Goal: Task Accomplishment & Management: Complete application form

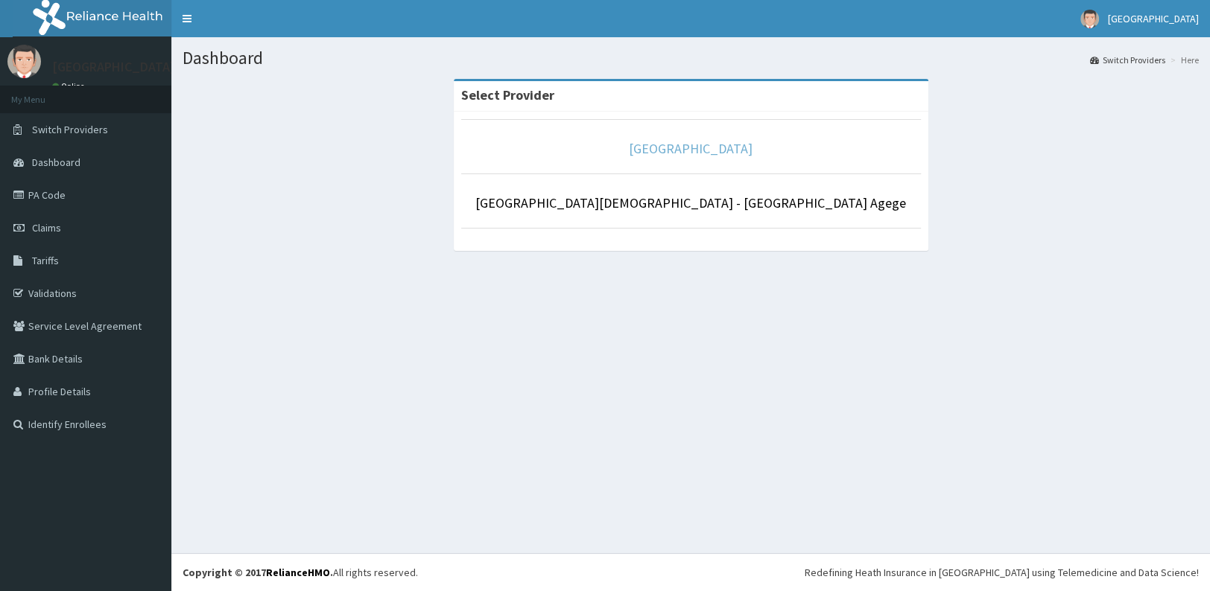
click at [681, 152] on link "[GEOGRAPHIC_DATA]" at bounding box center [691, 148] width 124 height 17
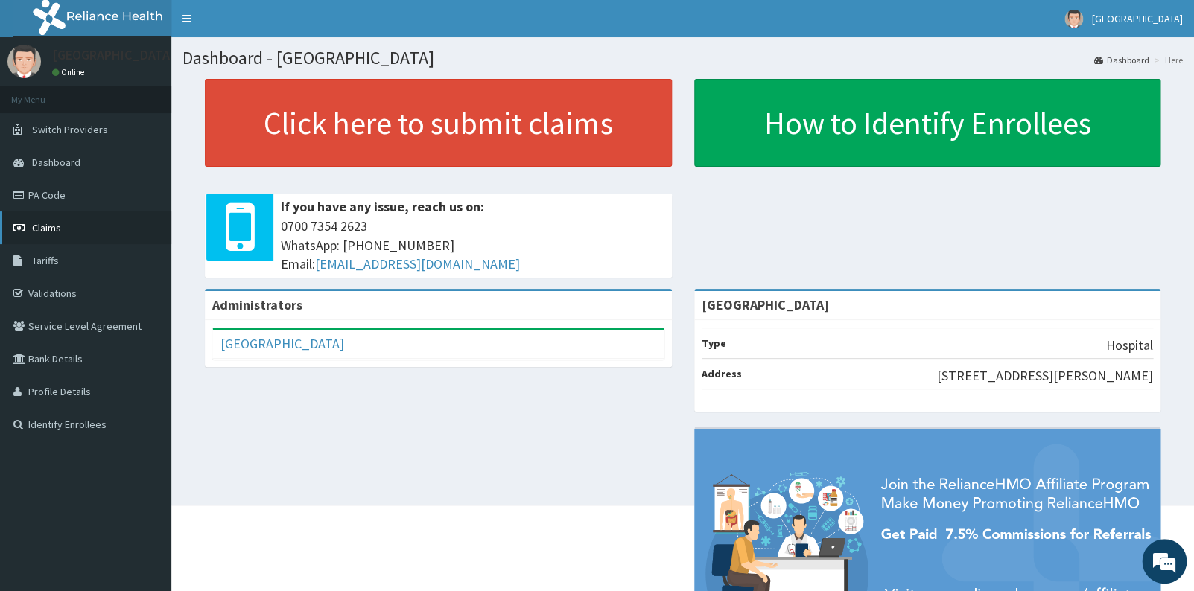
click at [93, 231] on link "Claims" at bounding box center [85, 228] width 171 height 33
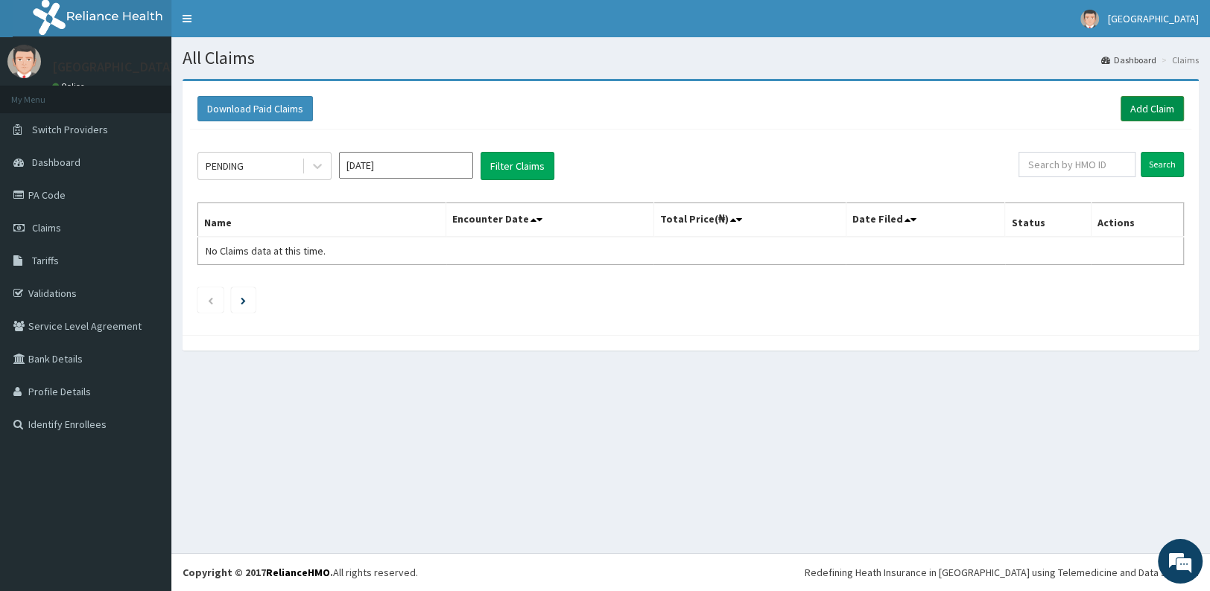
click at [1161, 114] on link "Add Claim" at bounding box center [1151, 108] width 63 height 25
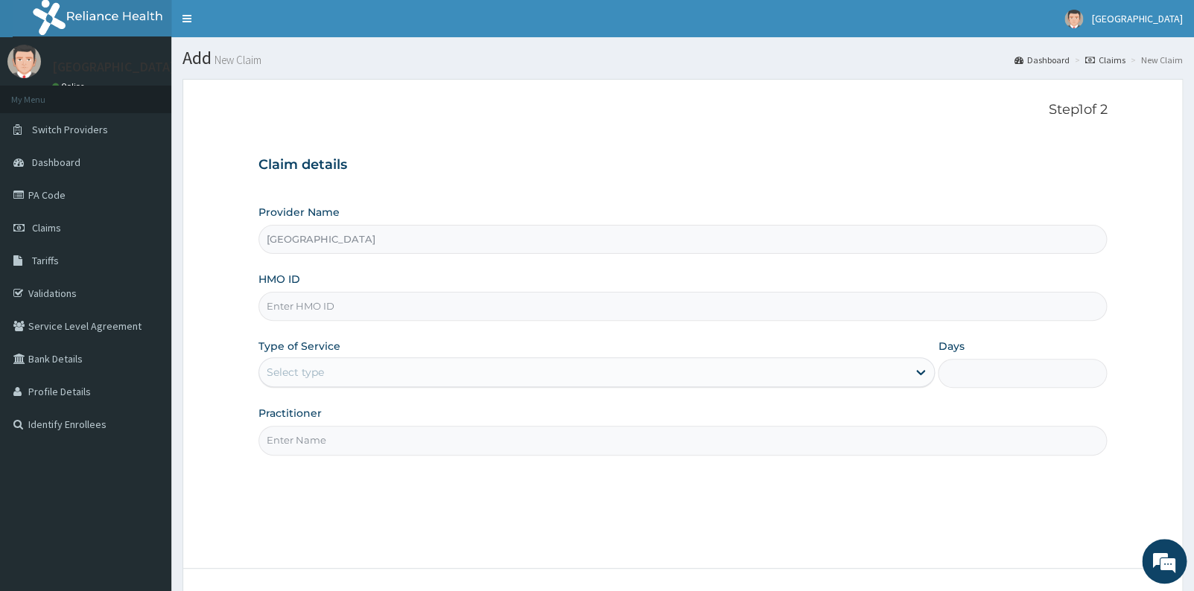
click at [492, 310] on input "HMO ID" at bounding box center [682, 306] width 849 height 29
type input "OHT/11705/A"
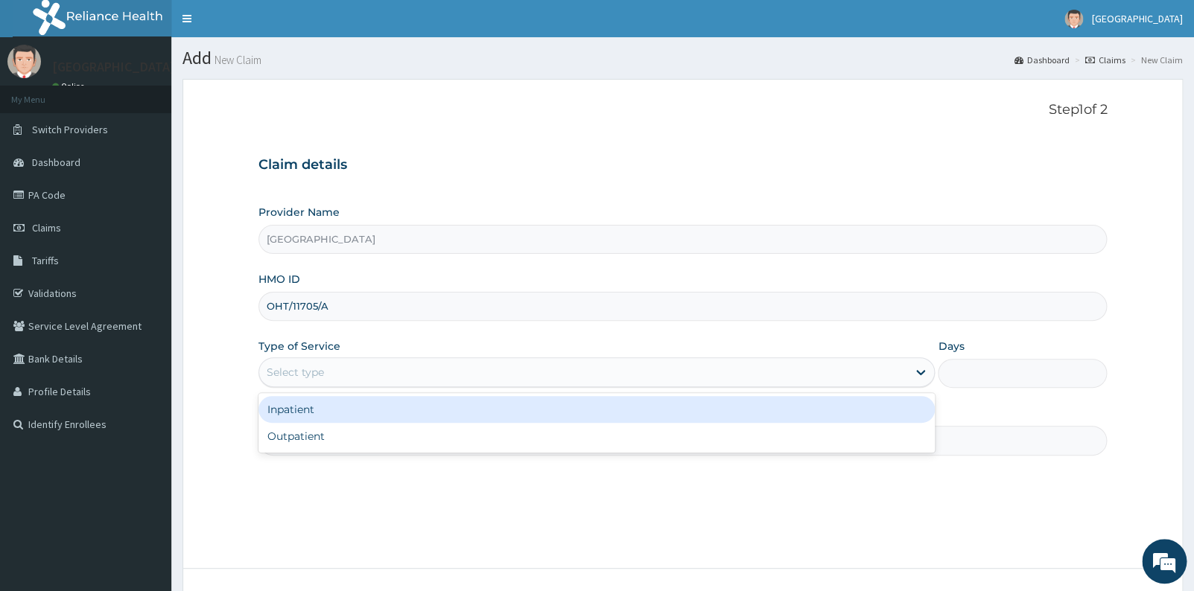
click at [454, 375] on div "Select type" at bounding box center [583, 373] width 649 height 24
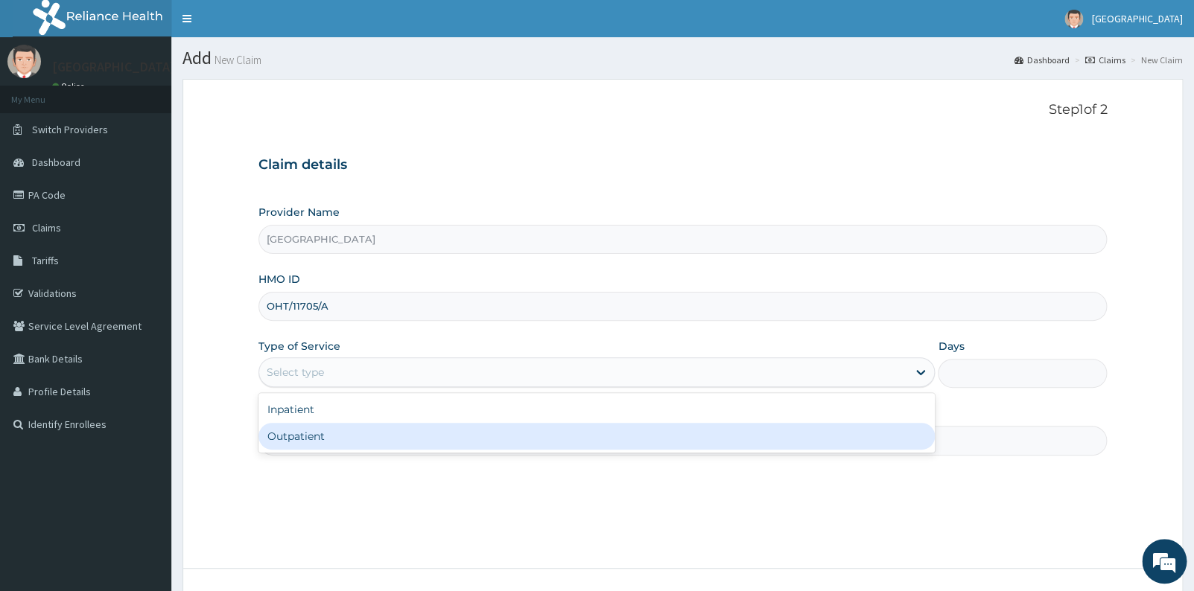
click at [436, 435] on div "Outpatient" at bounding box center [596, 436] width 677 height 27
type input "1"
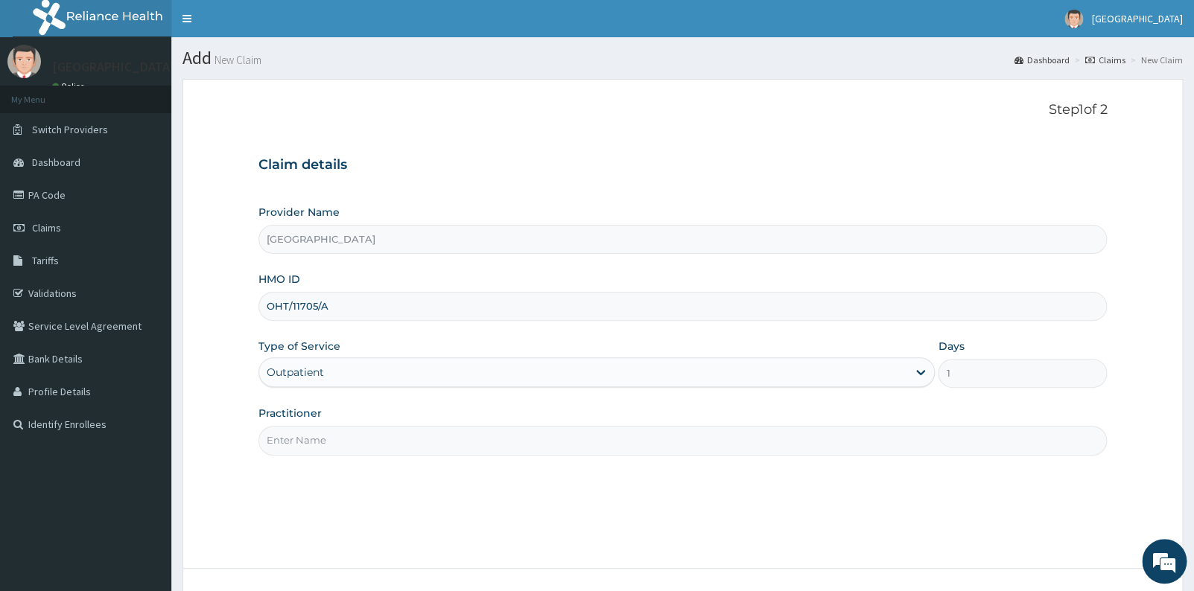
click at [436, 435] on input "Practitioner" at bounding box center [682, 440] width 849 height 29
type input "g"
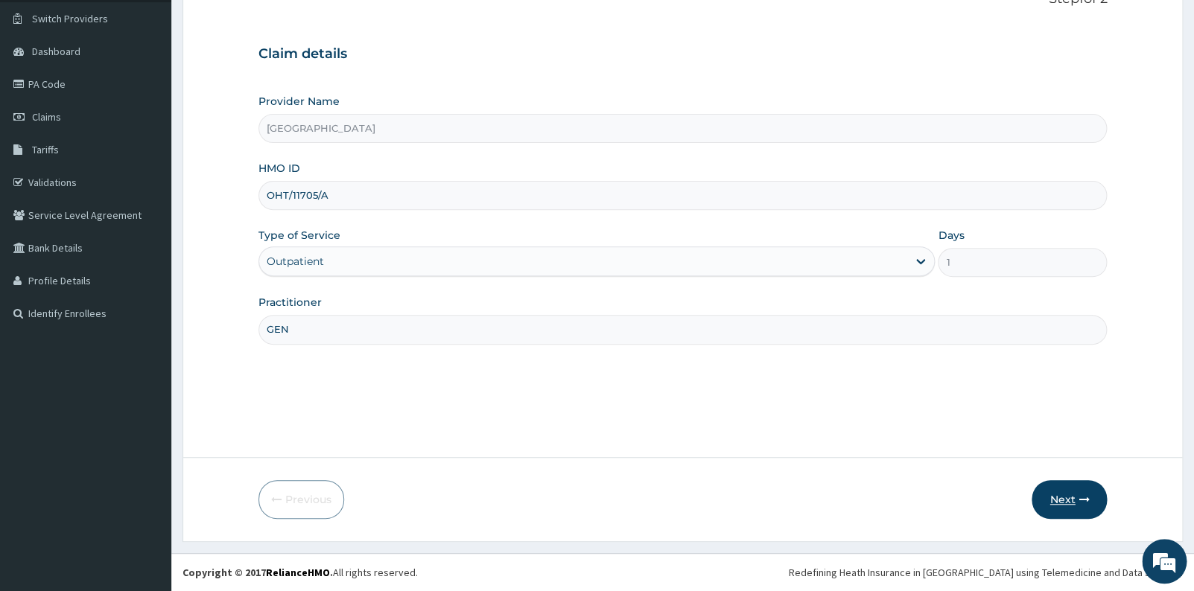
type input "GEN"
click at [1082, 495] on icon "button" at bounding box center [1084, 500] width 10 height 10
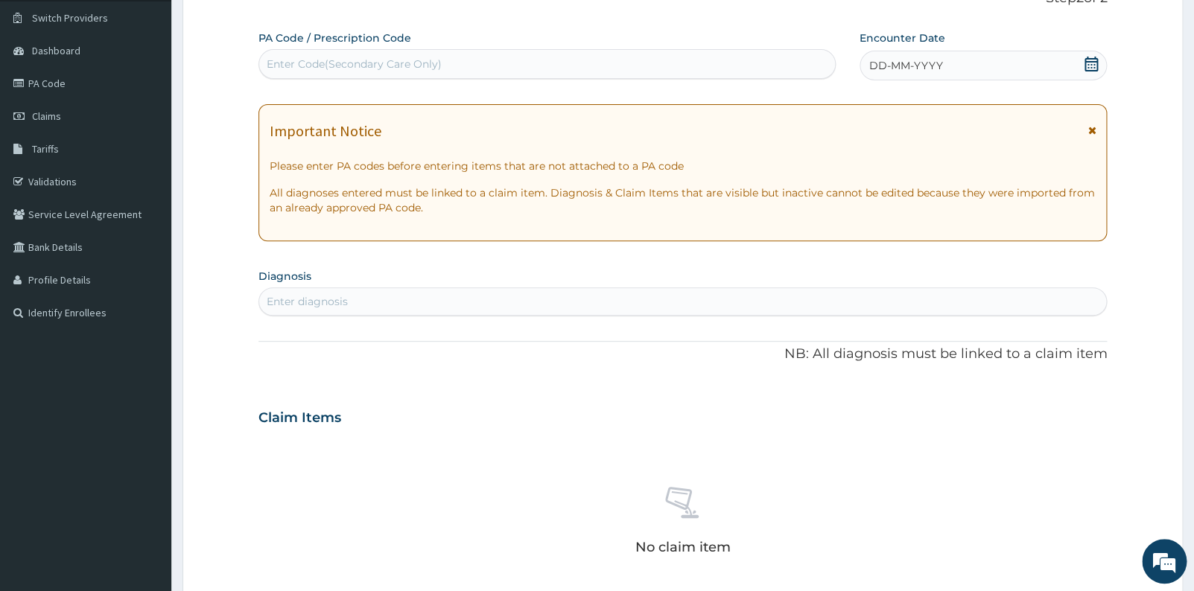
click at [1088, 69] on icon at bounding box center [1091, 64] width 15 height 15
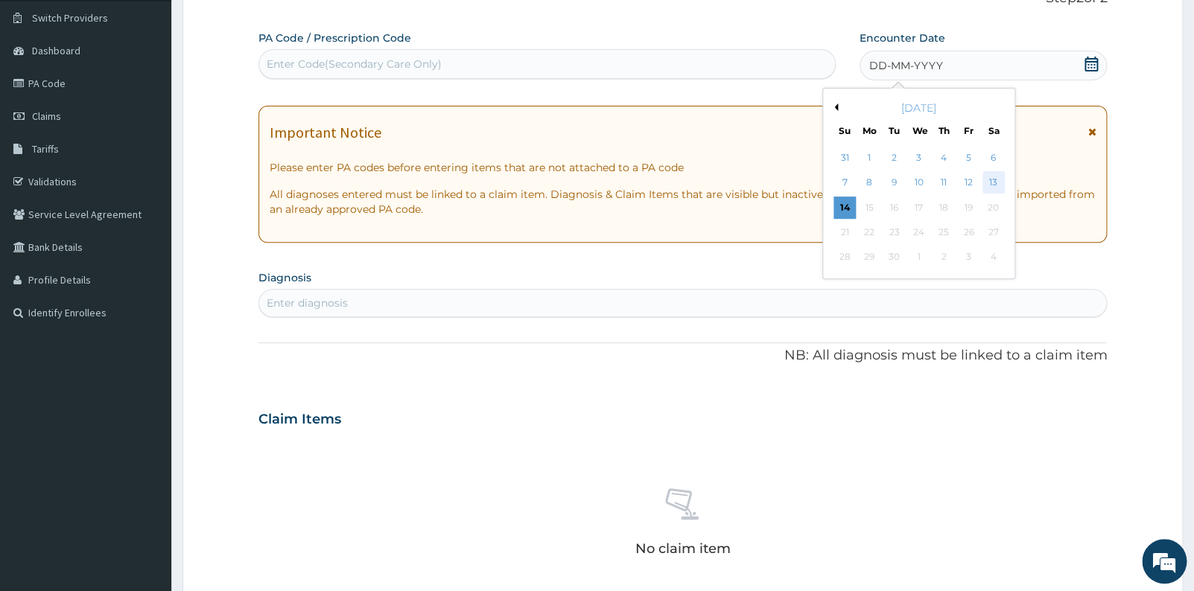
click at [995, 185] on div "13" at bounding box center [993, 183] width 22 height 22
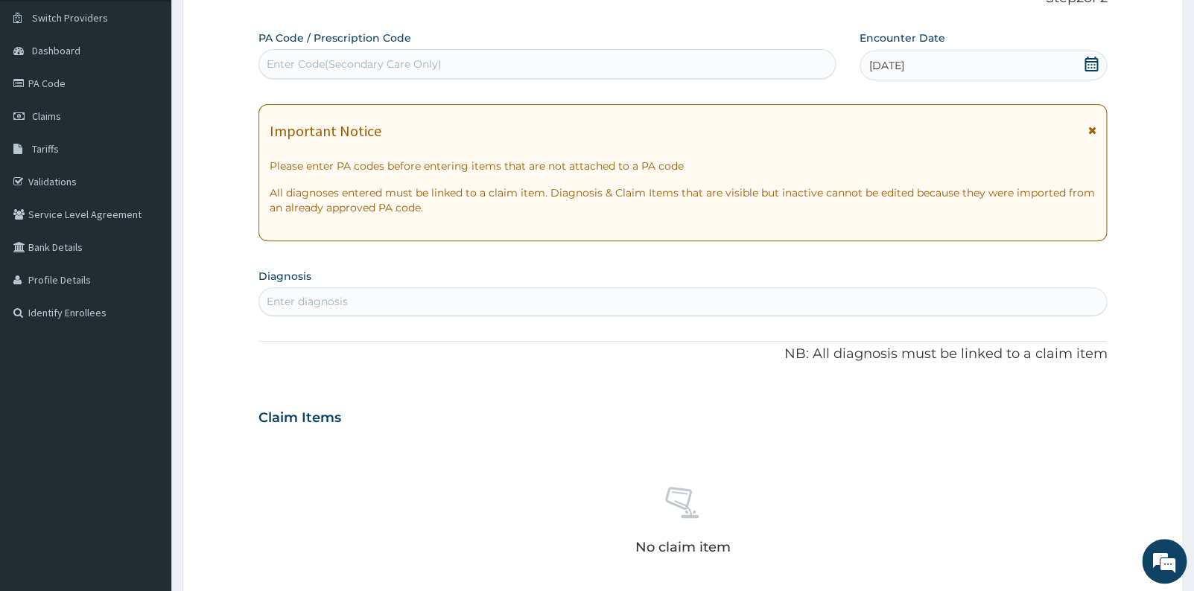
click at [498, 296] on div "Enter diagnosis" at bounding box center [683, 302] width 848 height 24
click at [279, 301] on input "UTINARY TRACT" at bounding box center [311, 301] width 89 height 15
type input "URINARY TRACT"
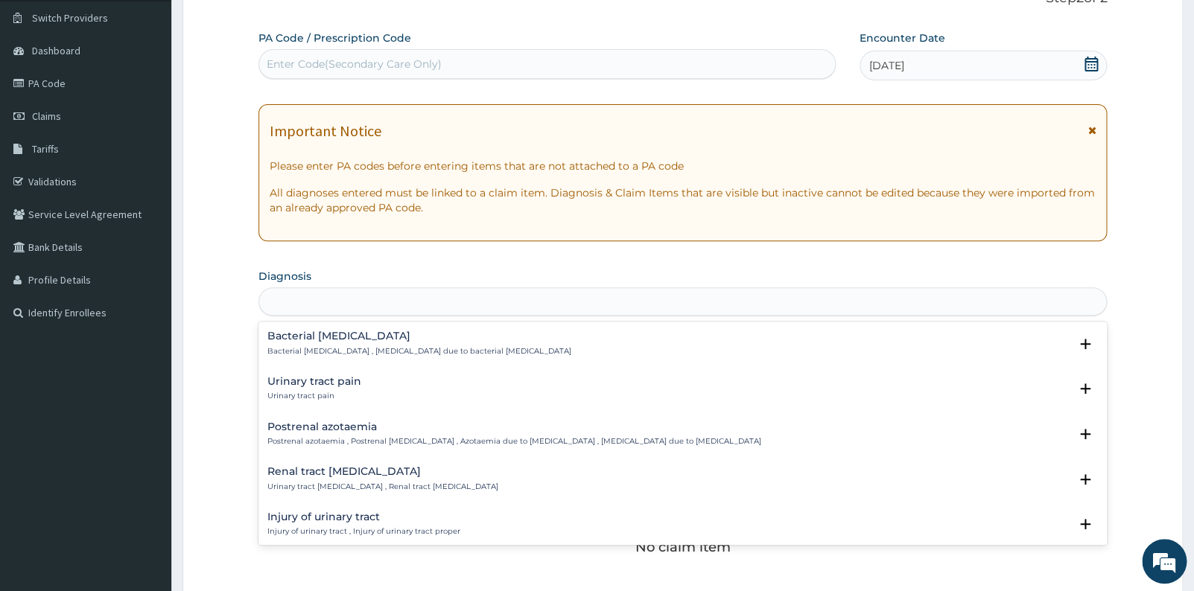
click at [387, 300] on div "URINARY TRACT" at bounding box center [683, 302] width 848 height 24
type input "URINARY TRACT INF"
click at [365, 382] on h4 "Bacterial urinary infection" at bounding box center [380, 381] width 226 height 11
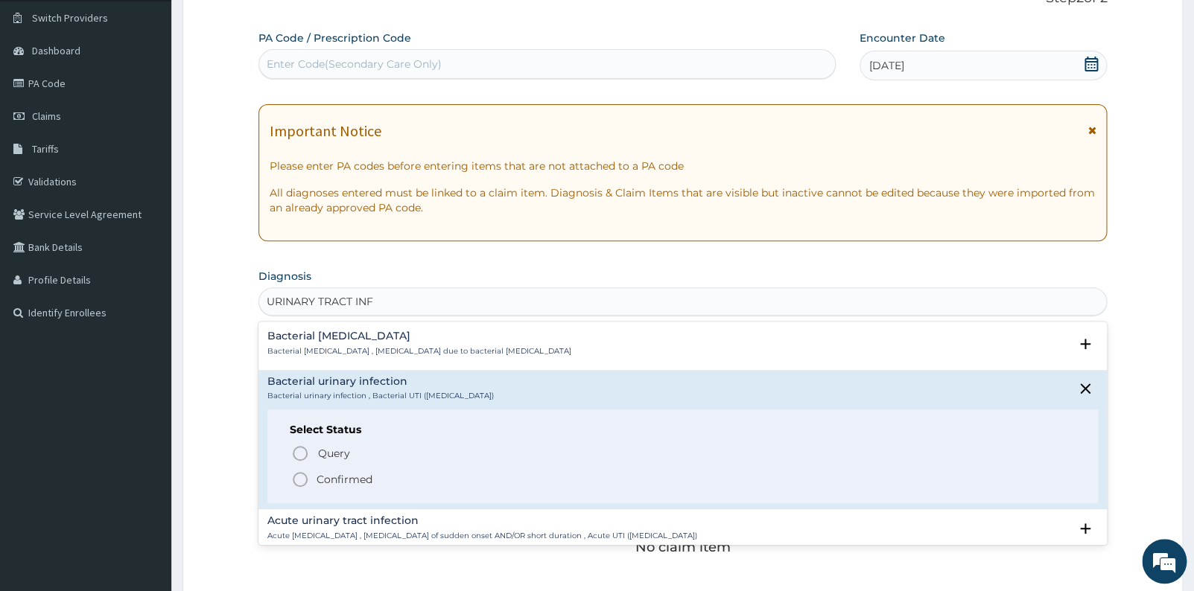
click at [298, 481] on icon "status option filled" at bounding box center [300, 480] width 18 height 18
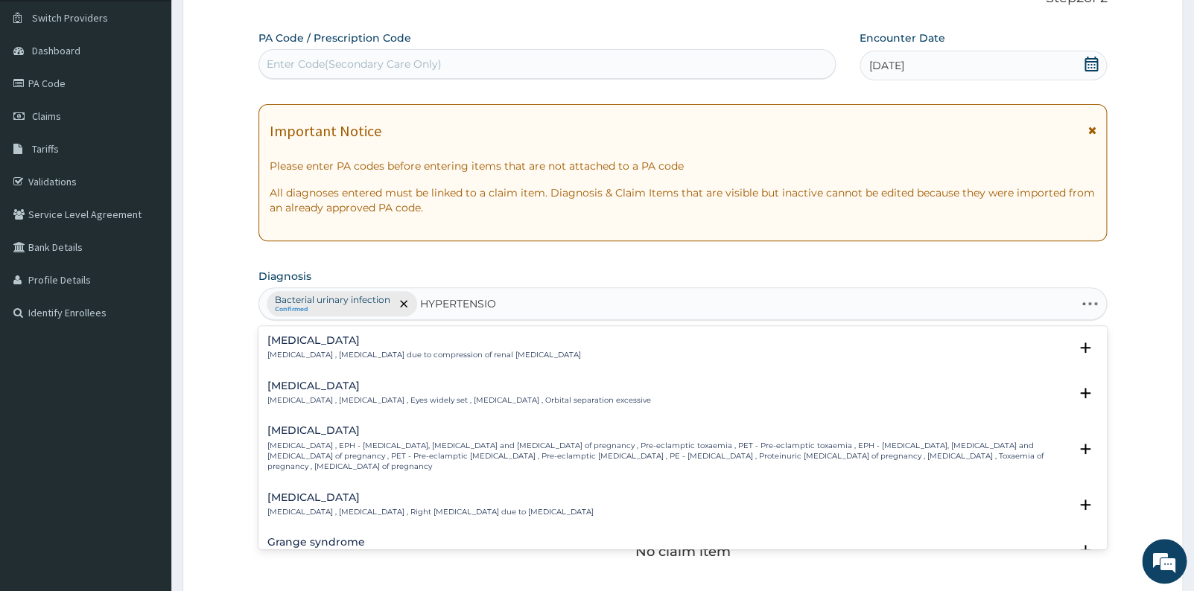
type input "HYPERTENSION"
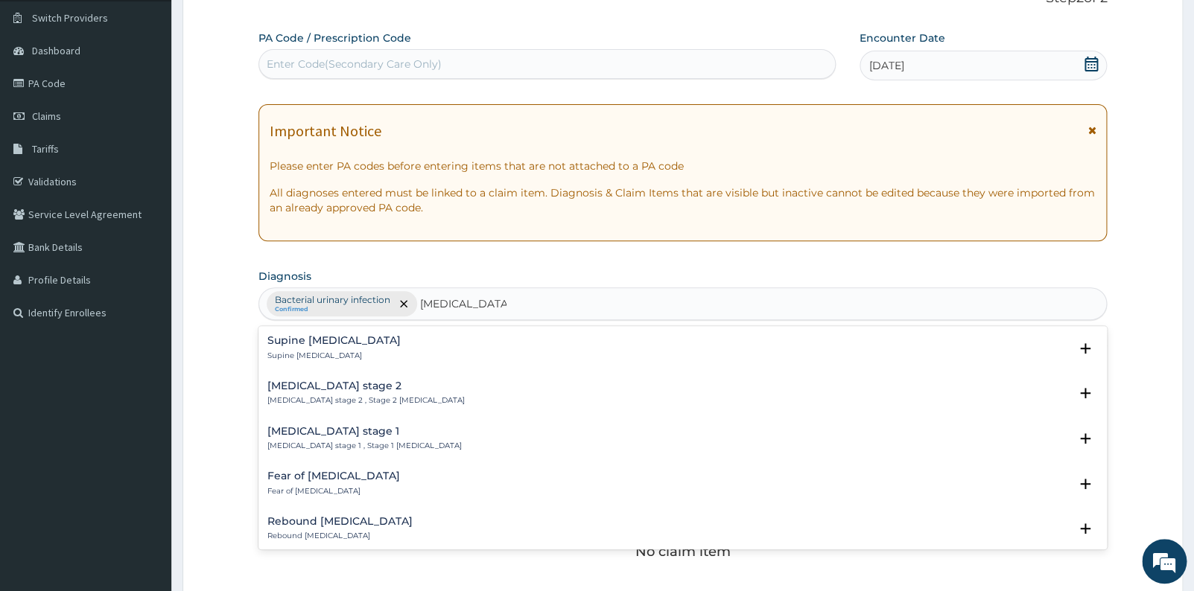
scroll to position [547, 0]
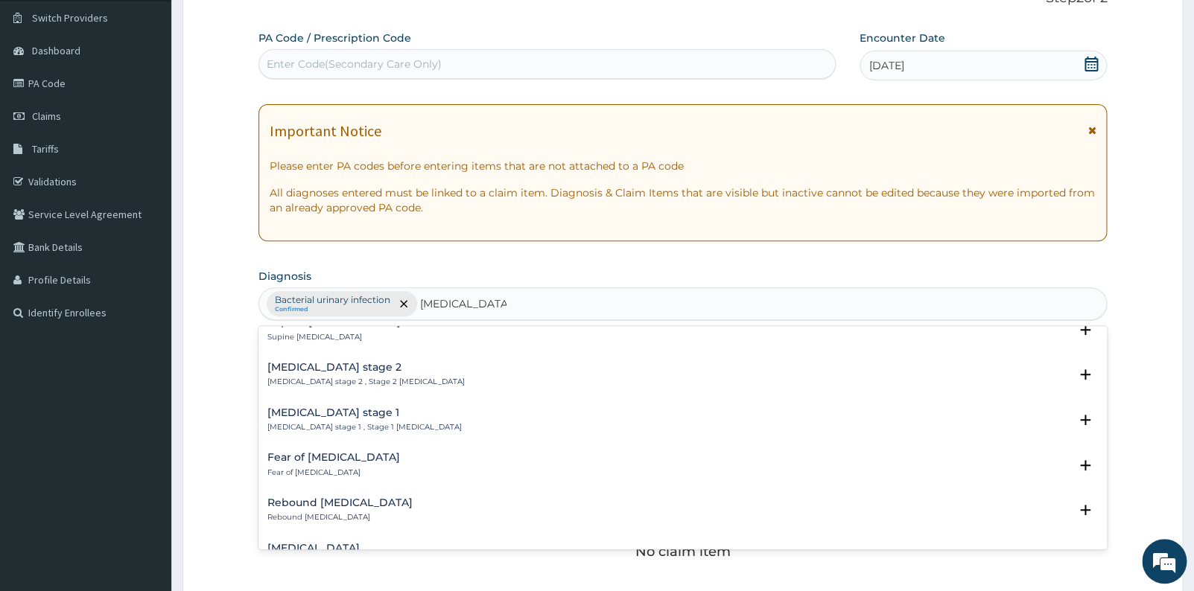
click at [338, 407] on h4 "Hypertension stage 1" at bounding box center [364, 412] width 194 height 11
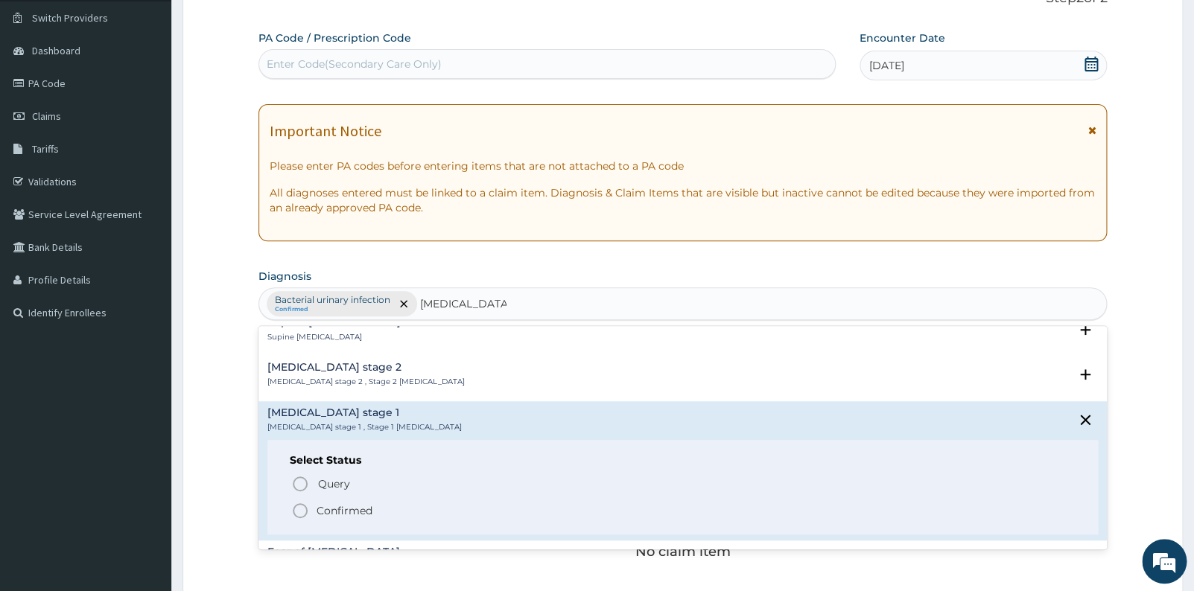
click at [301, 502] on icon "status option filled" at bounding box center [300, 511] width 18 height 18
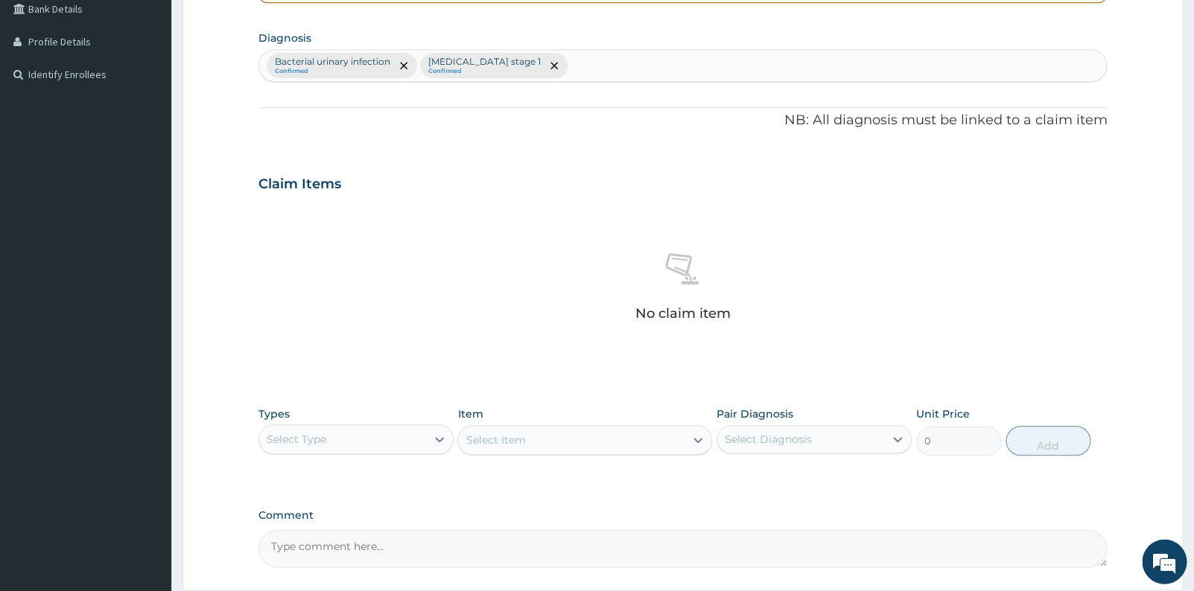
scroll to position [484, 0]
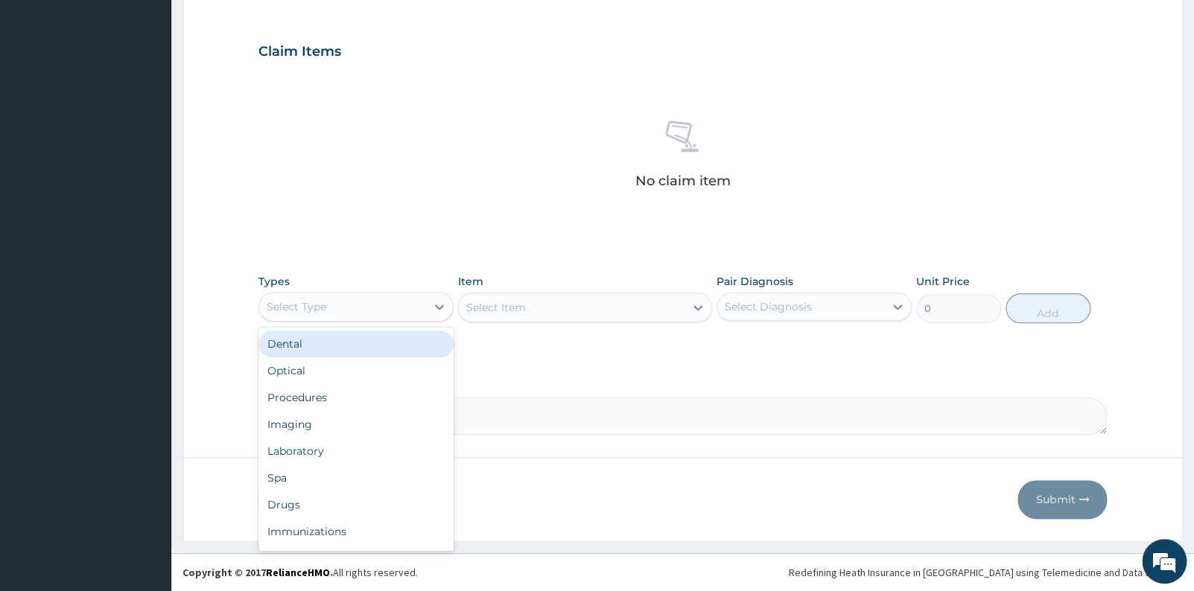
click at [335, 299] on div "Select Type" at bounding box center [342, 307] width 167 height 24
click at [305, 495] on div "Drugs" at bounding box center [355, 505] width 195 height 27
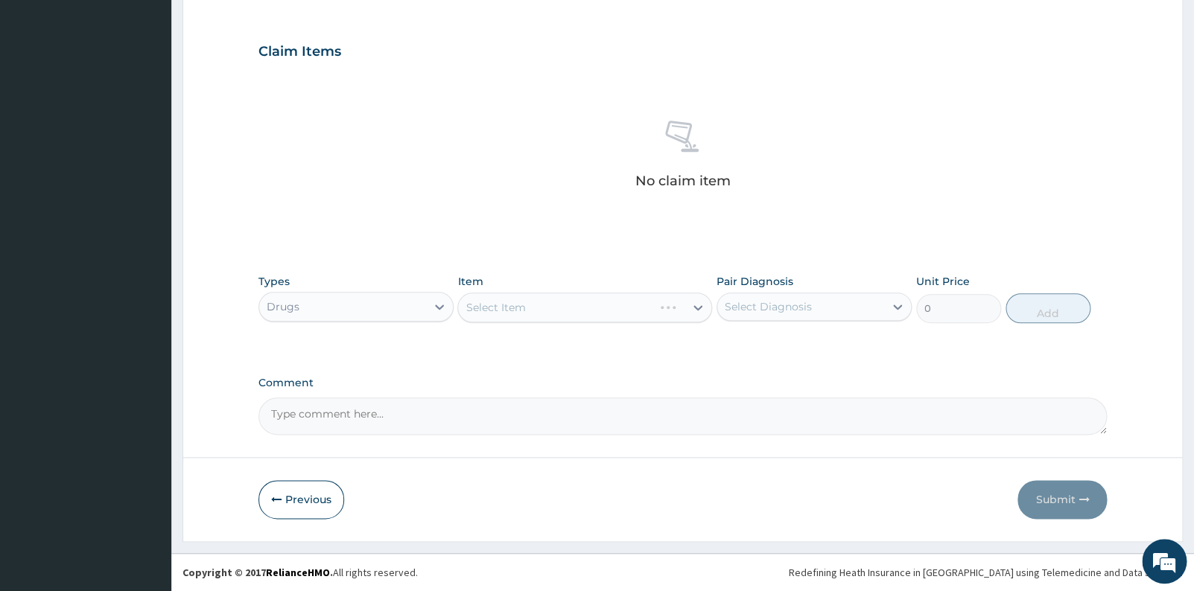
click at [556, 315] on div "Select Item" at bounding box center [584, 308] width 255 height 30
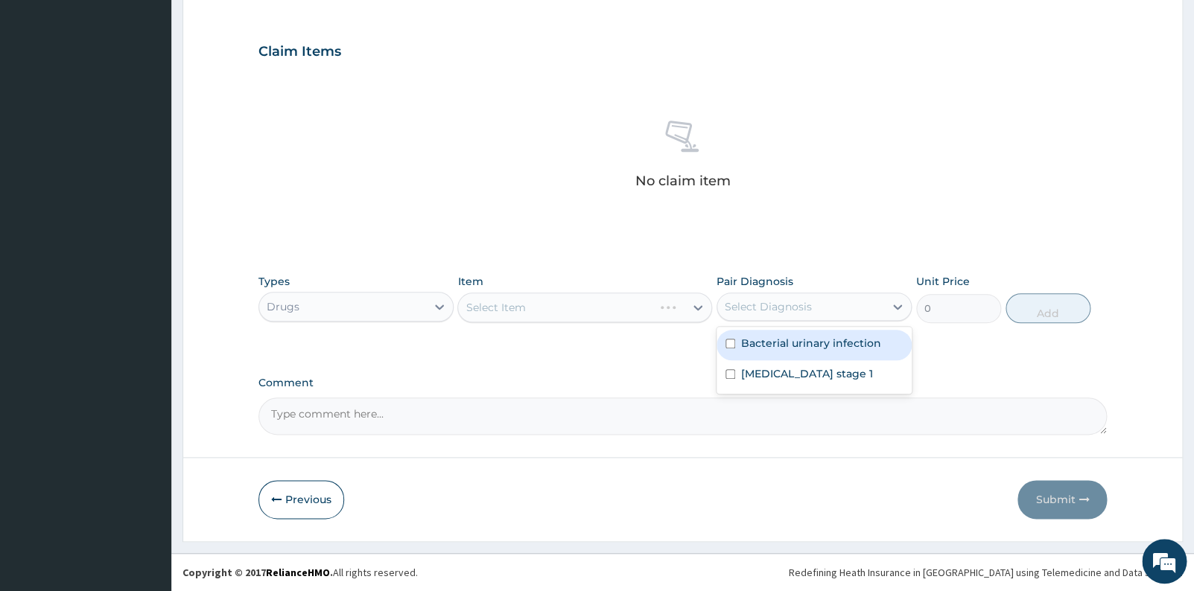
click at [834, 314] on div "Select Diagnosis" at bounding box center [800, 307] width 167 height 24
click at [825, 343] on label "Bacterial urinary infection" at bounding box center [811, 343] width 140 height 15
checkbox input "true"
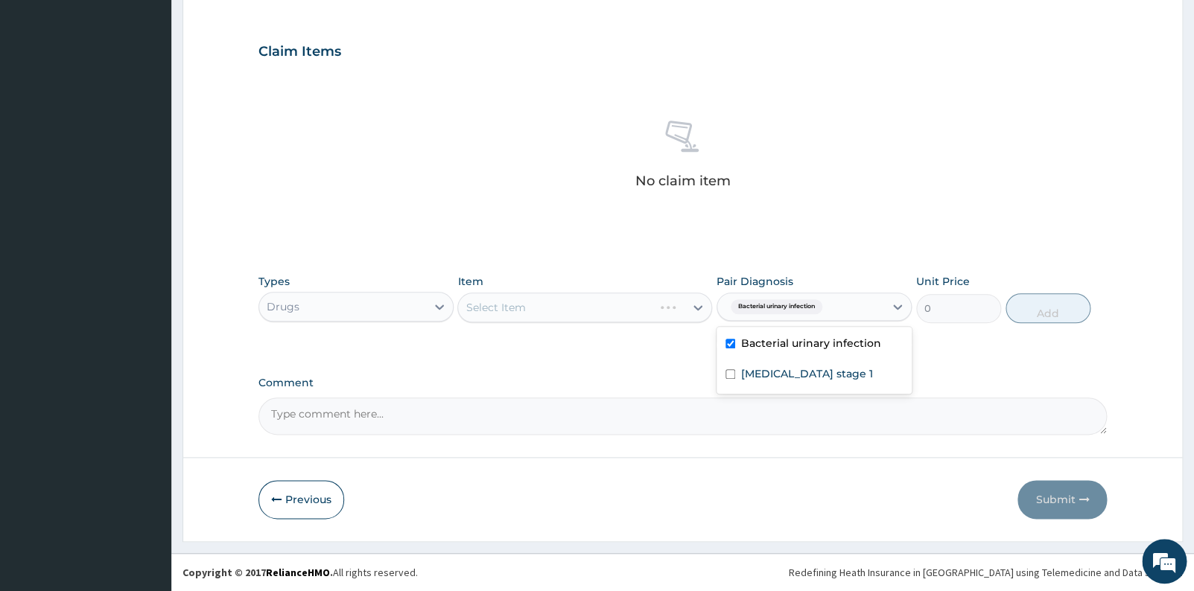
click at [641, 308] on div "Select Item" at bounding box center [584, 308] width 255 height 30
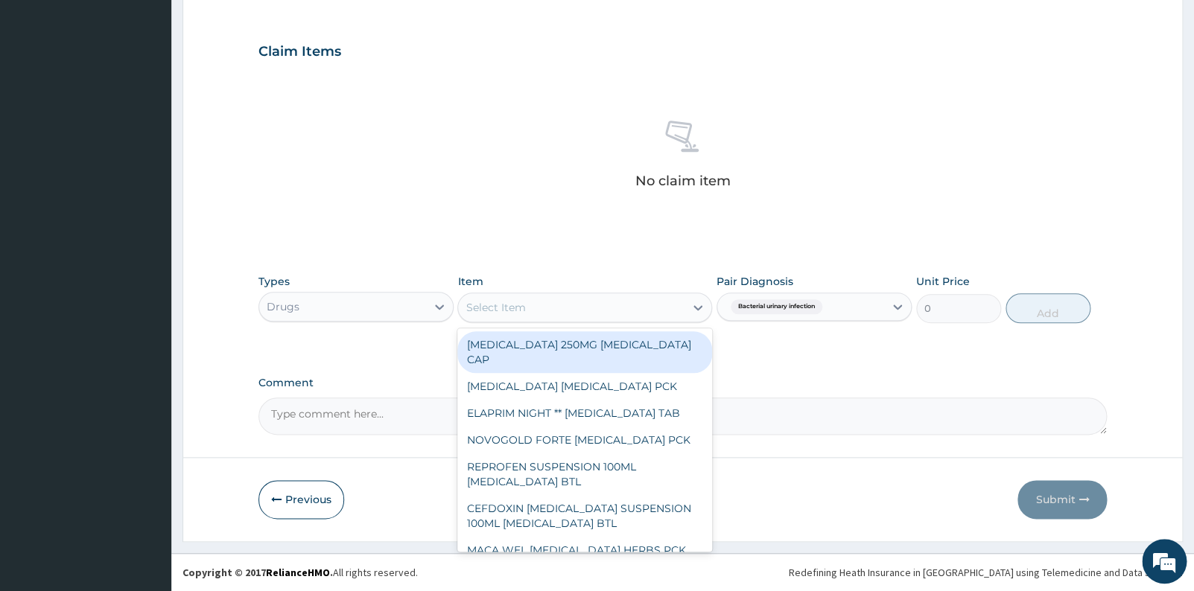
click at [641, 308] on div "Select Item" at bounding box center [571, 308] width 226 height 24
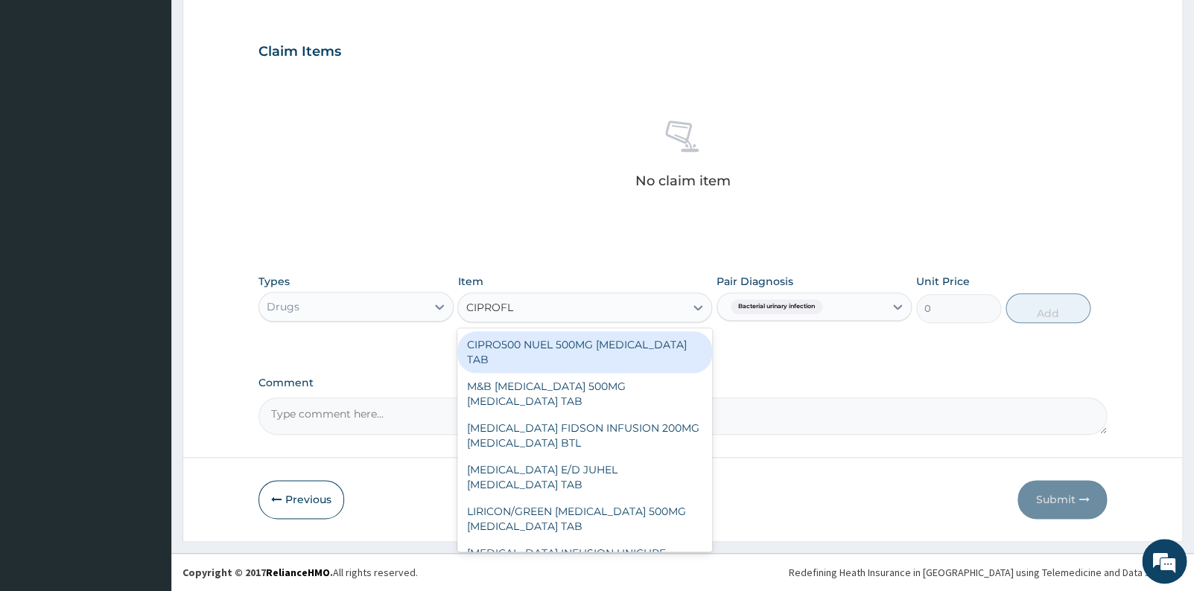
type input "CIPROFLO"
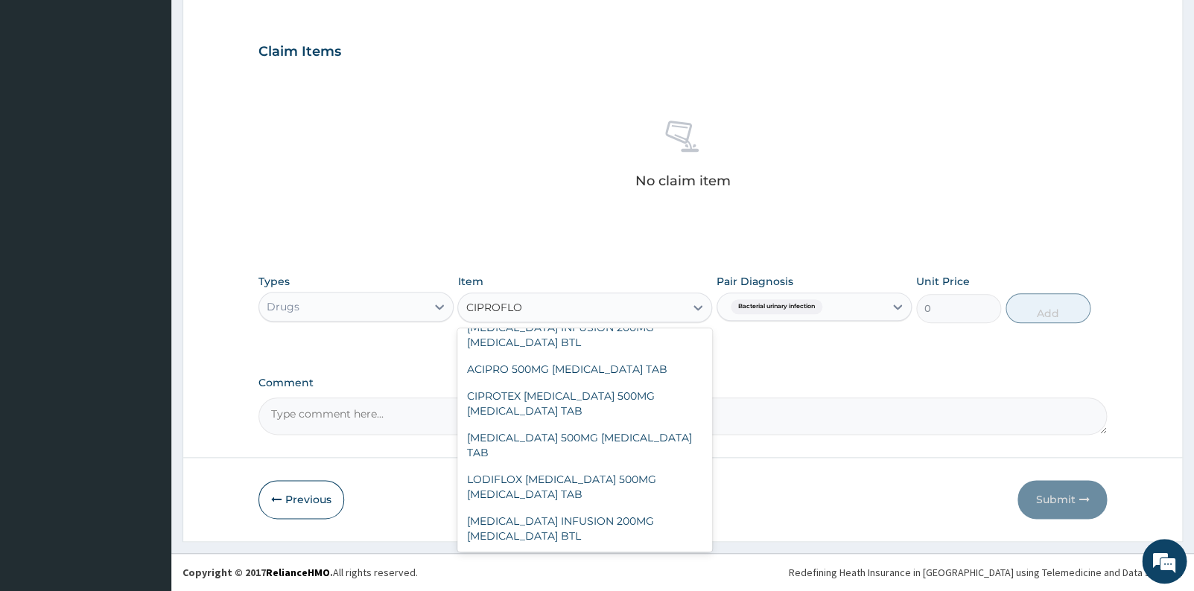
scroll to position [507, 0]
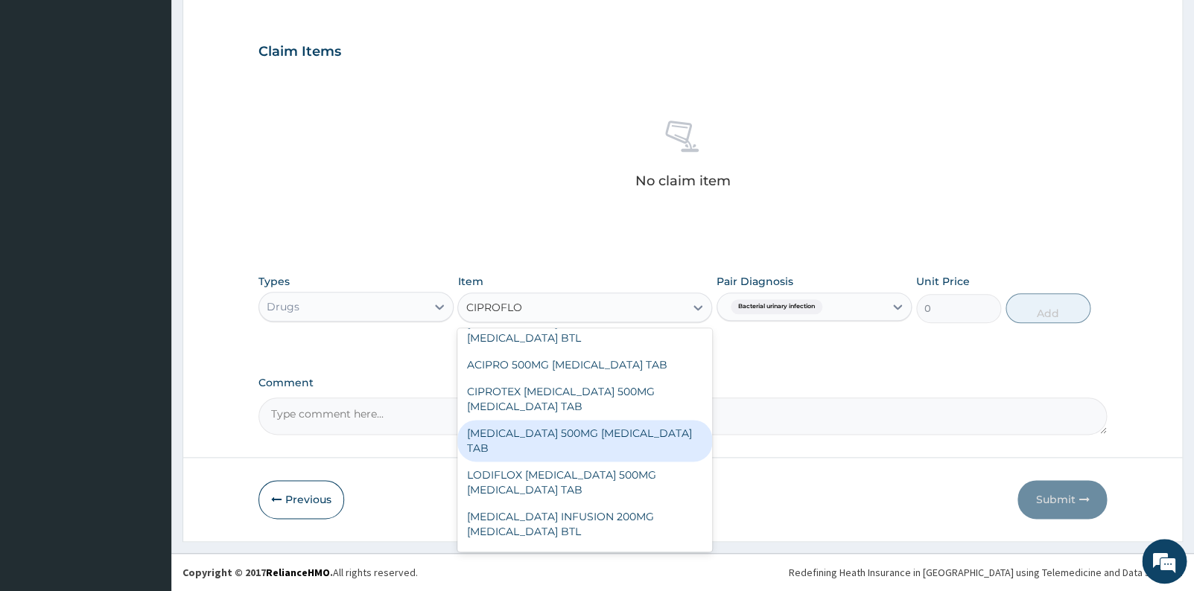
click at [654, 422] on div "CIPRO 500MG CIPROFLOXACIN TAB" at bounding box center [584, 441] width 255 height 42
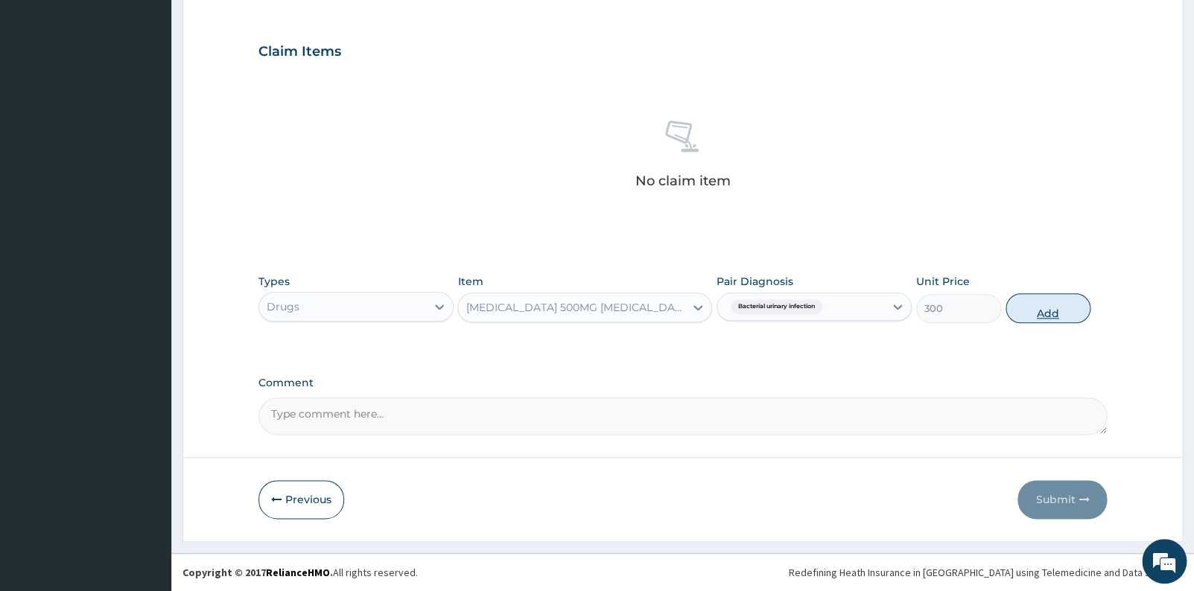
click at [1043, 308] on button "Add" at bounding box center [1048, 308] width 85 height 30
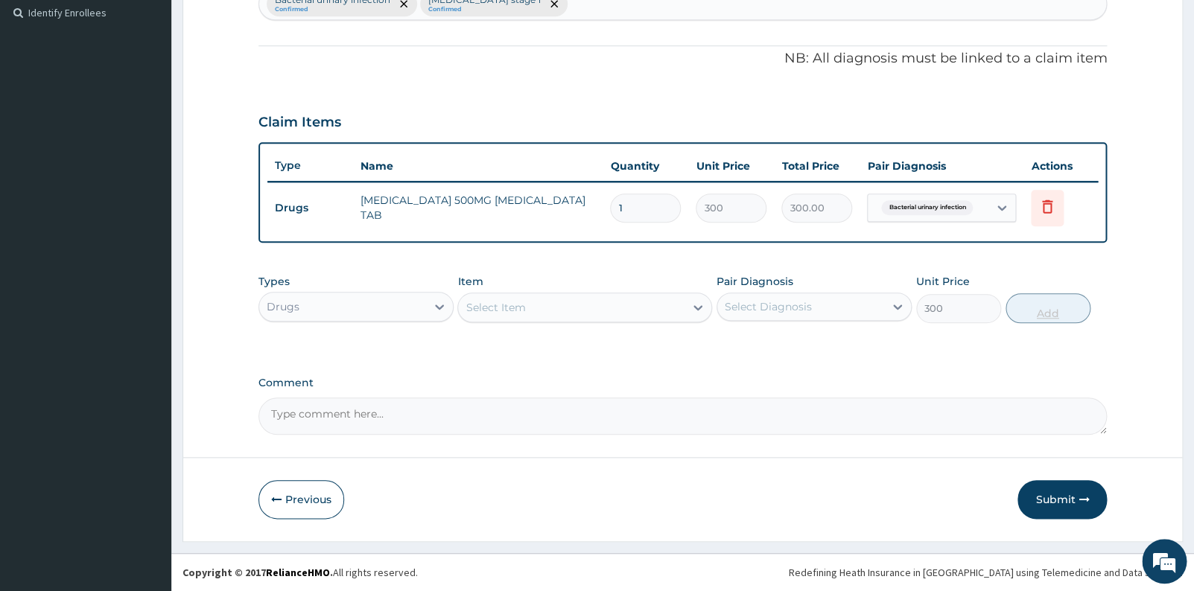
type input "0"
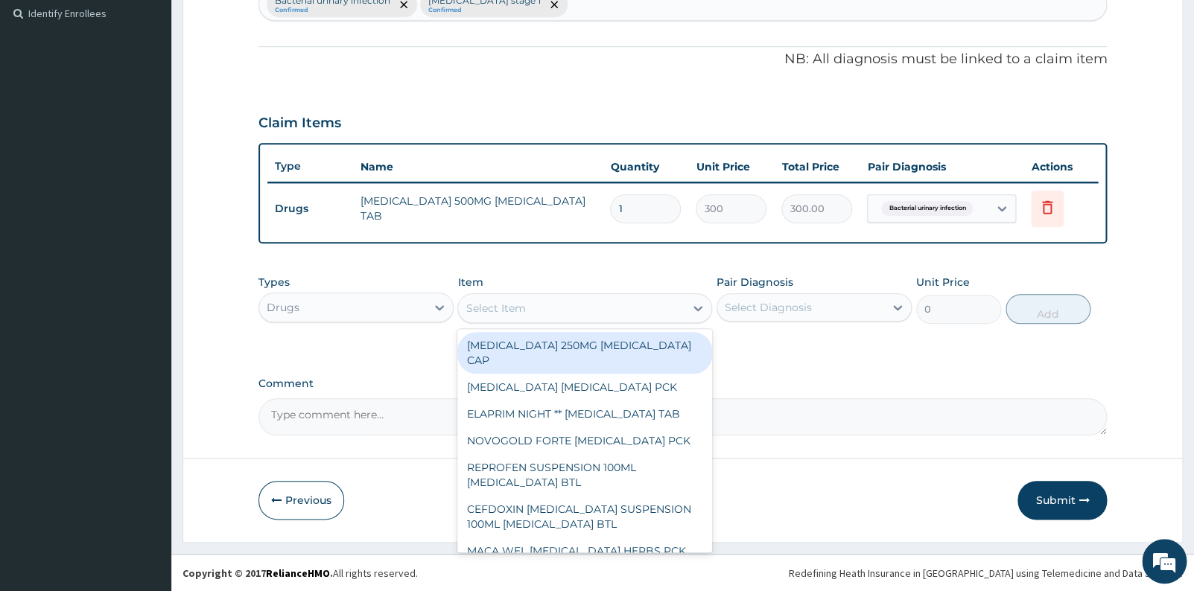
click at [574, 316] on div "Select Item" at bounding box center [571, 308] width 226 height 24
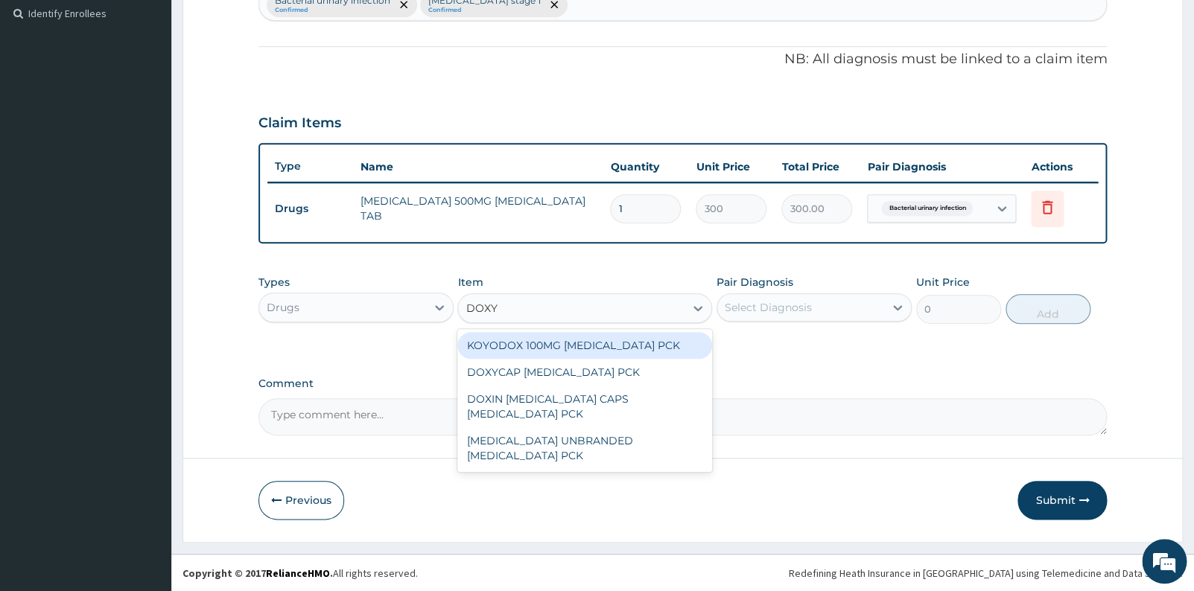
type input "DOXYC"
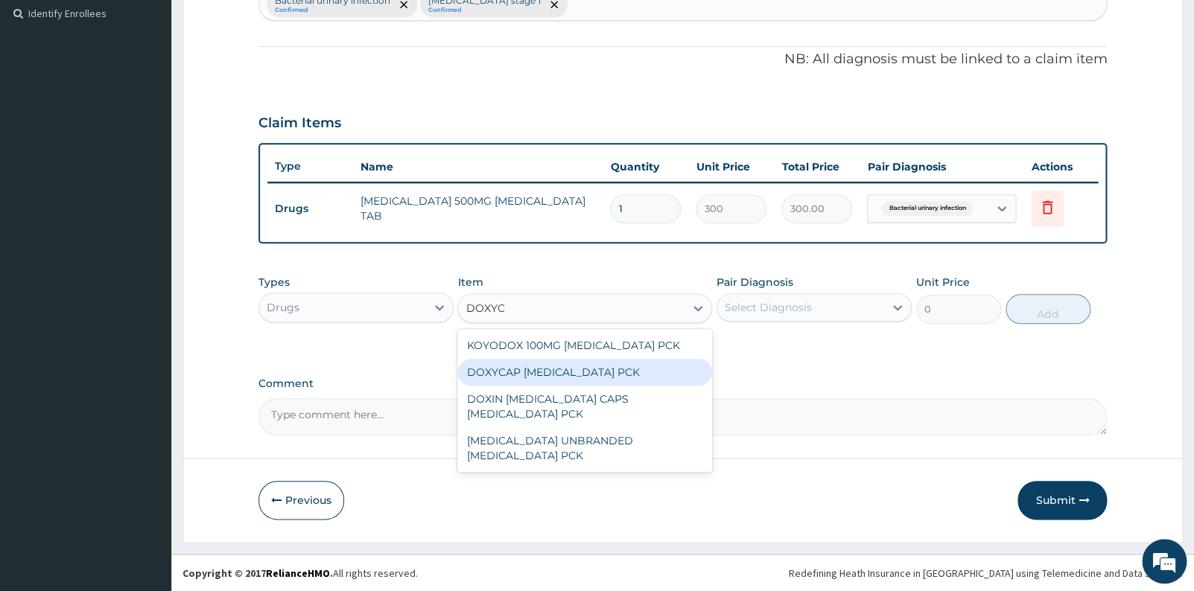
click at [588, 360] on div "DOXYCAP DOXYCYCLINE PCK" at bounding box center [584, 372] width 255 height 27
type input "4320"
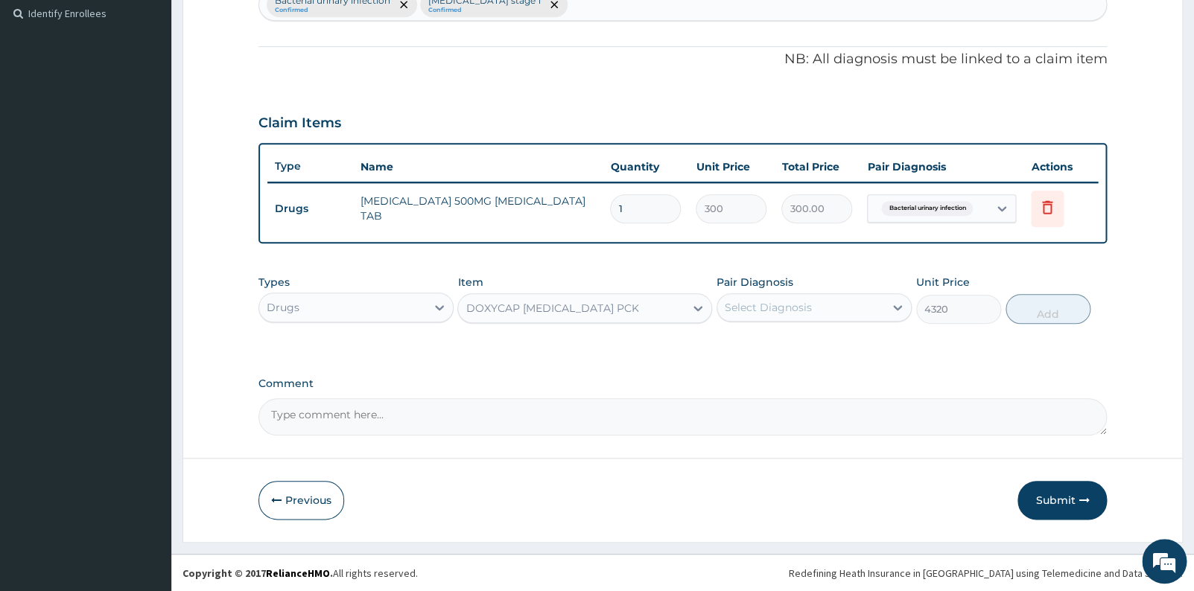
click at [845, 317] on div "Select Diagnosis" at bounding box center [800, 308] width 167 height 24
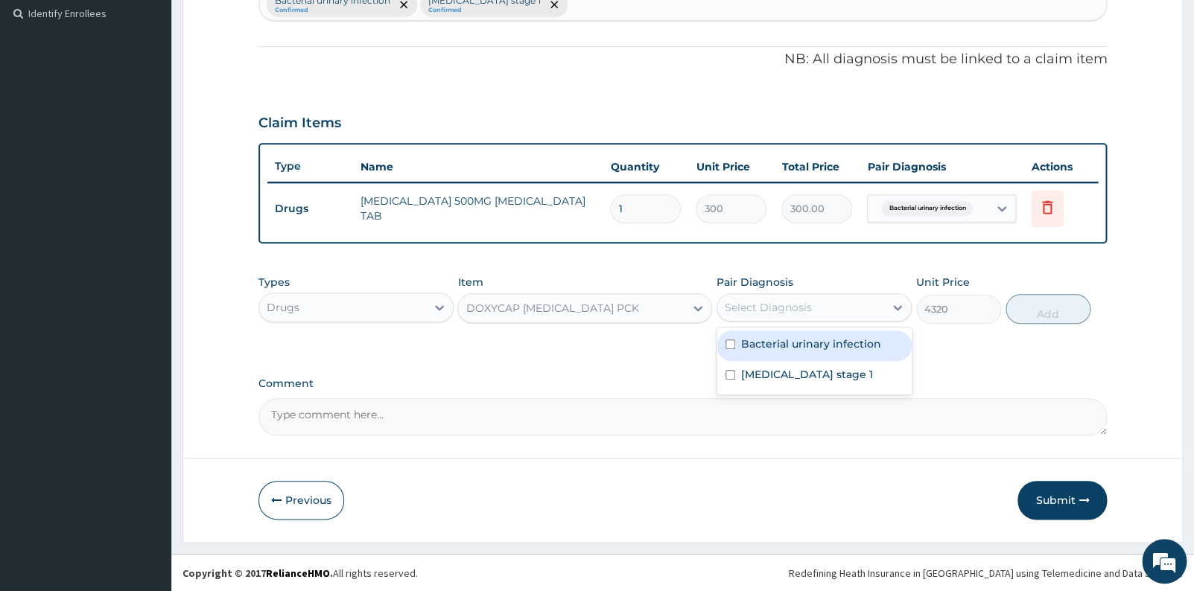
click at [798, 353] on div "Bacterial urinary infection" at bounding box center [814, 346] width 195 height 31
checkbox input "true"
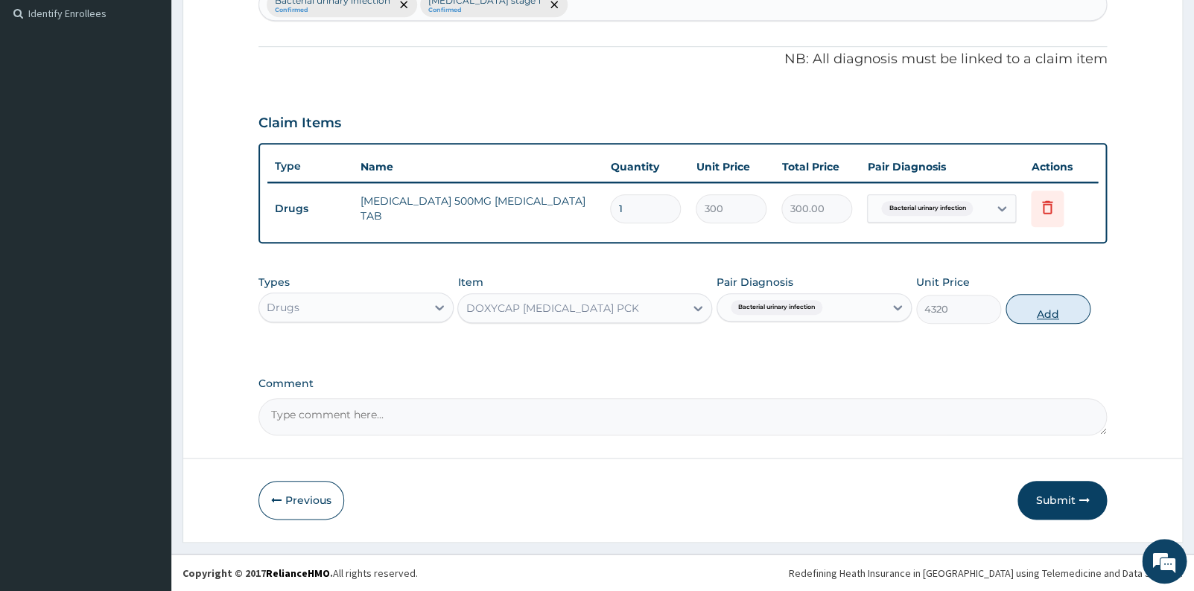
click at [1021, 316] on button "Add" at bounding box center [1048, 309] width 85 height 30
type input "0"
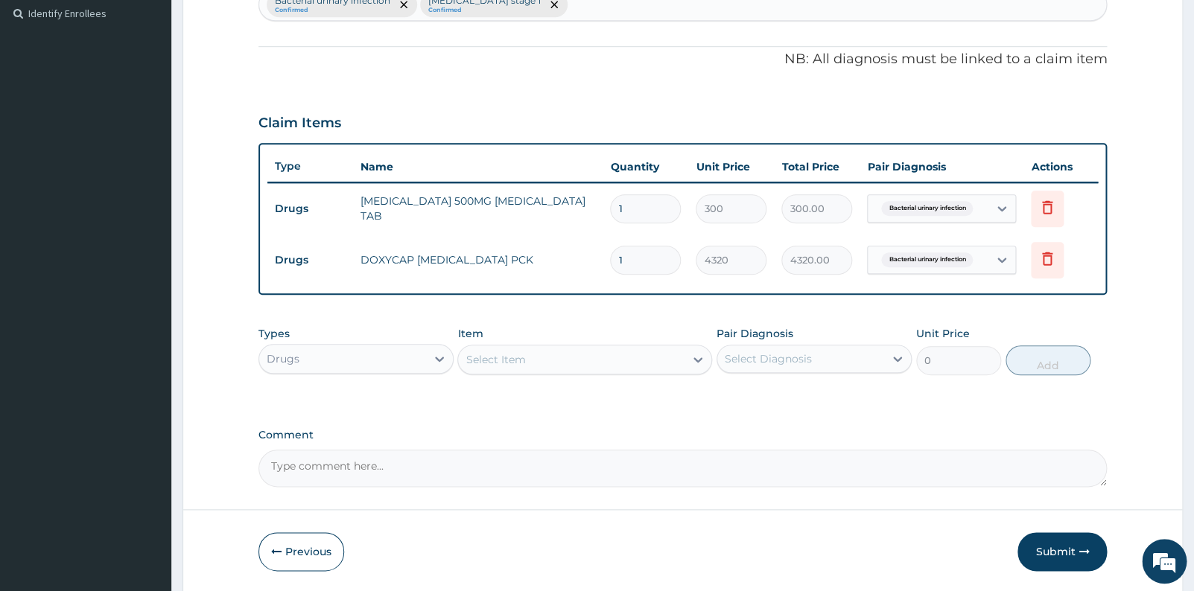
click at [565, 360] on div "Select Item" at bounding box center [571, 360] width 226 height 24
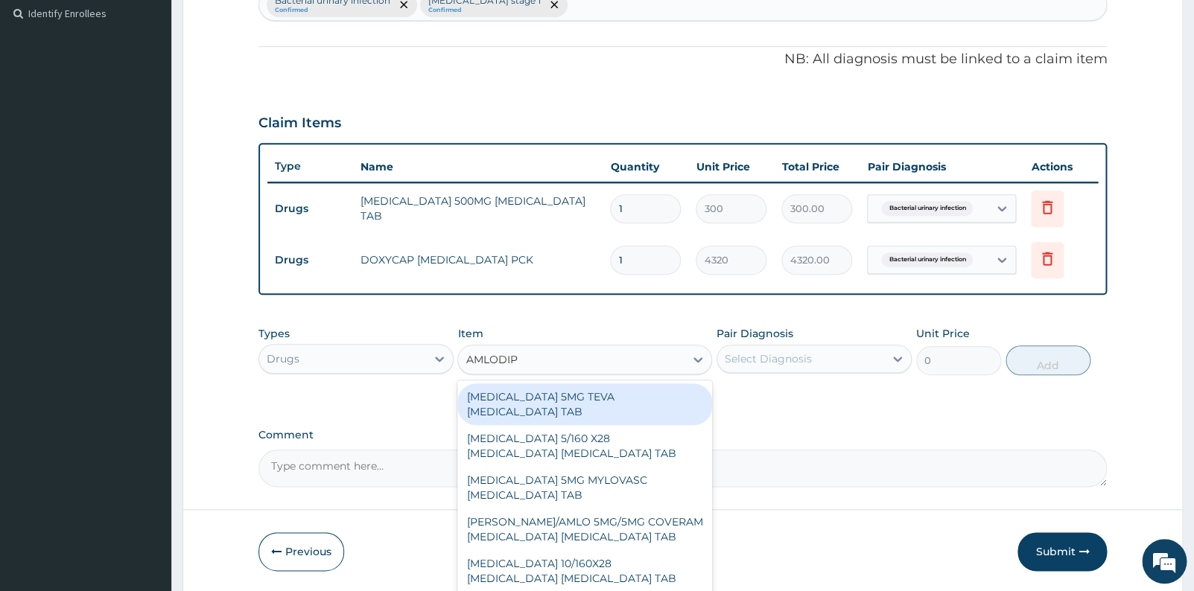
type input "AMLODIPI"
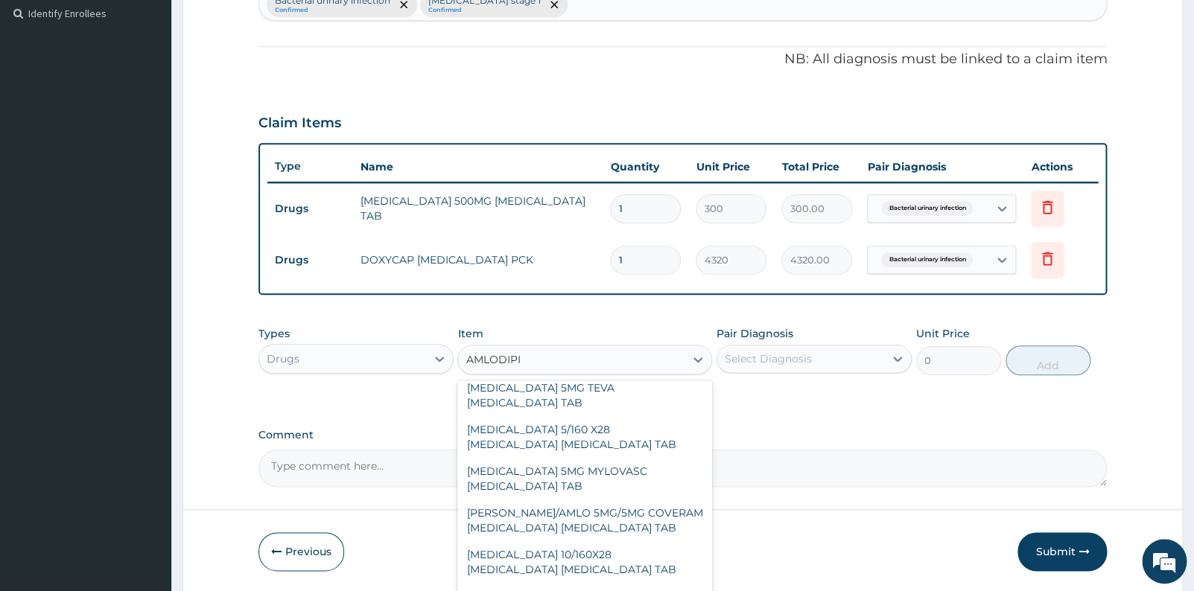
scroll to position [13, 0]
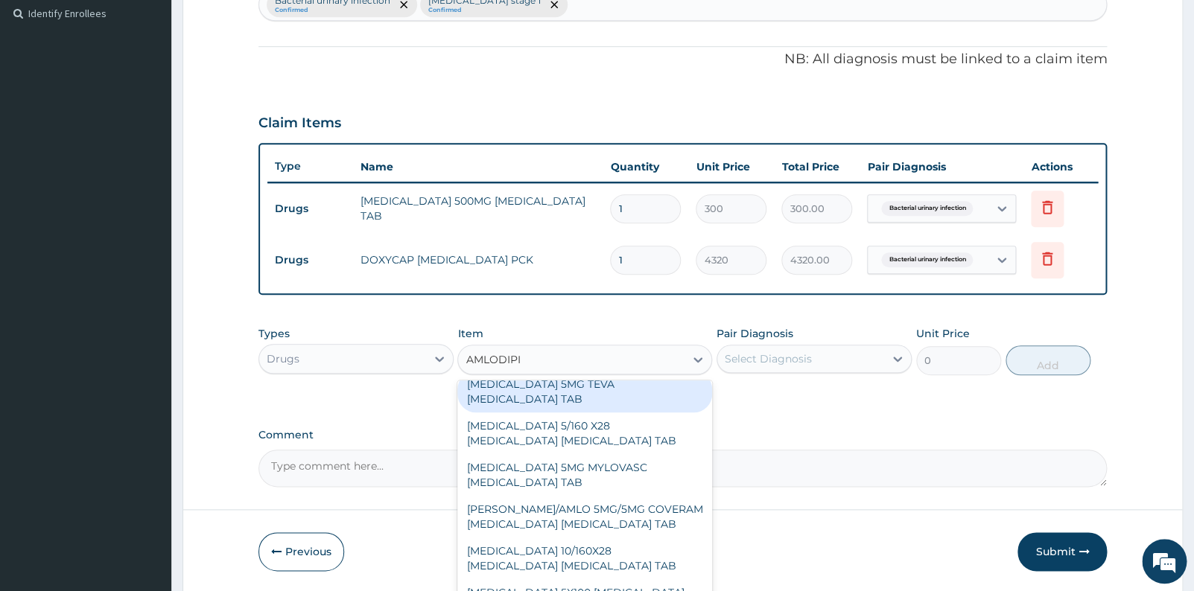
click at [638, 381] on div "AMLODIPINE 5MG TEVA AMLODIPINE TAB" at bounding box center [584, 392] width 255 height 42
type input "720"
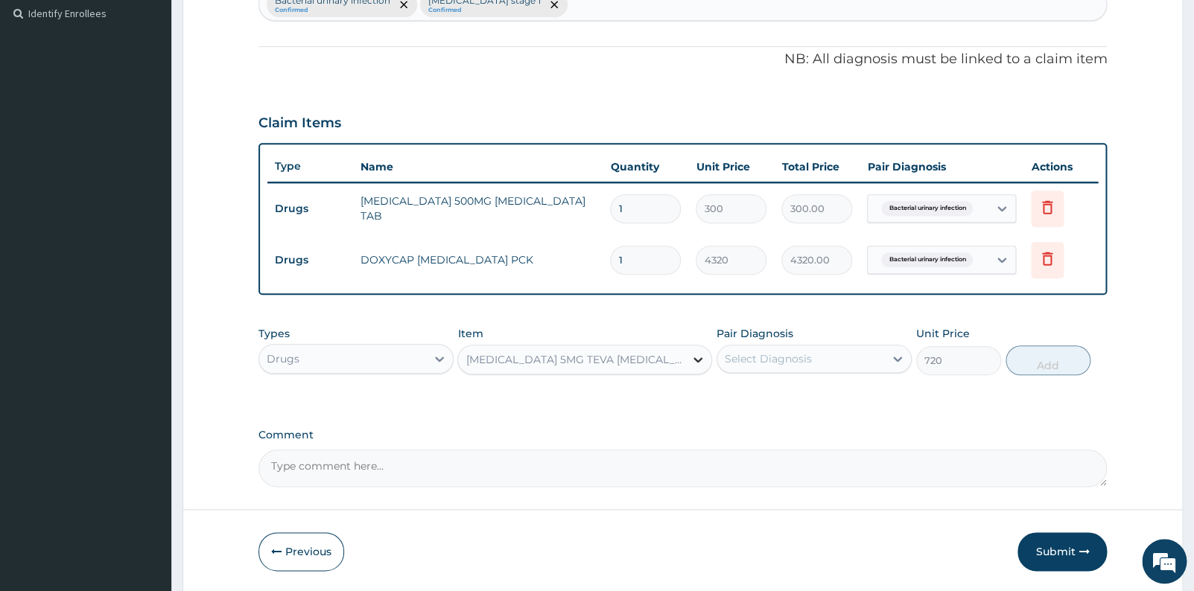
click at [700, 358] on icon at bounding box center [698, 360] width 9 height 5
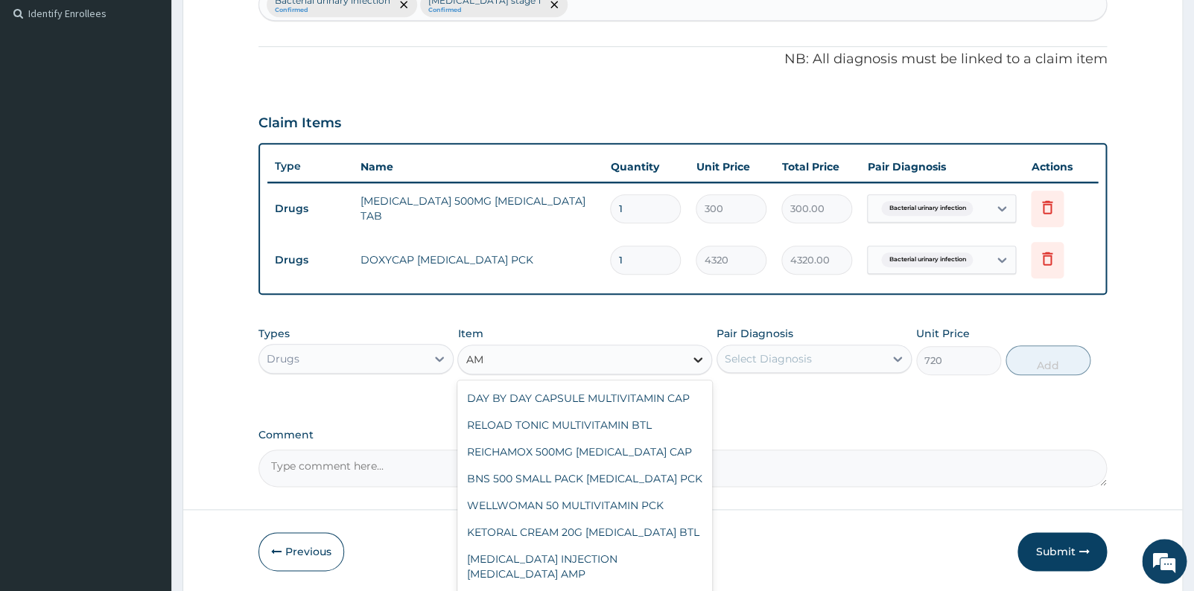
scroll to position [0, 0]
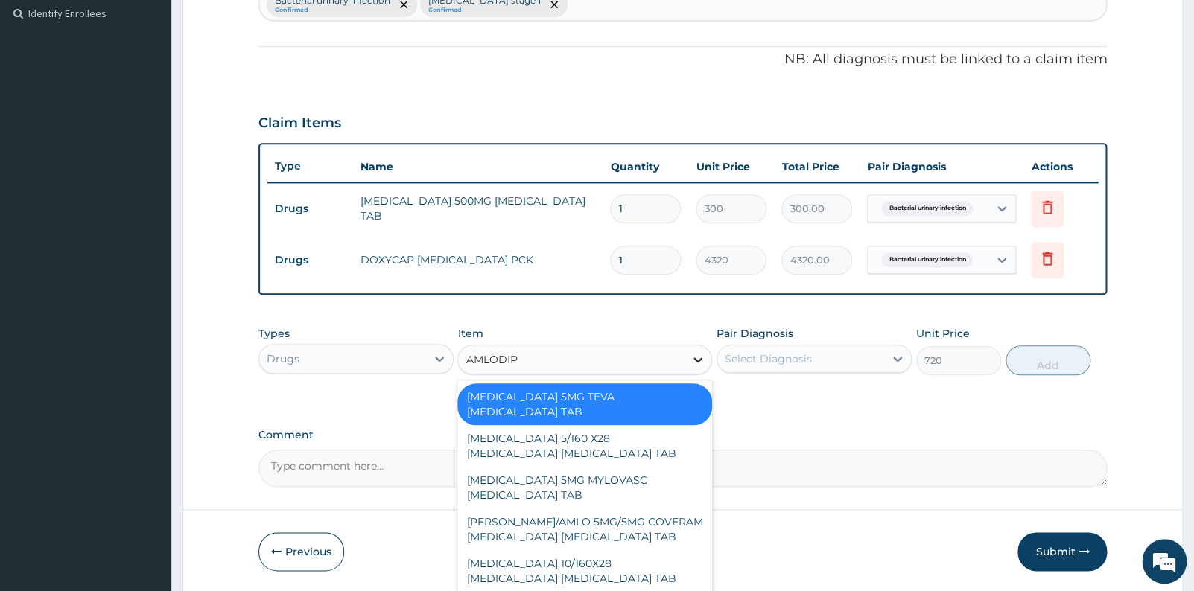
type input "AMLODIPI"
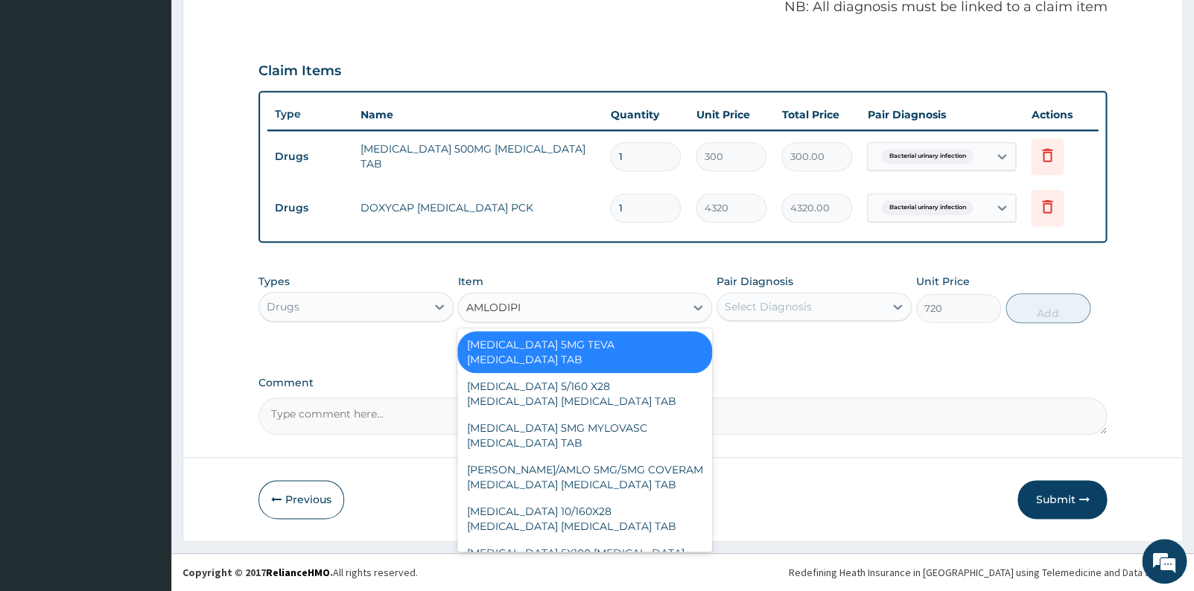
click at [658, 342] on div "AMLODIPINE 5MG TEVA AMLODIPINE TAB" at bounding box center [584, 352] width 255 height 42
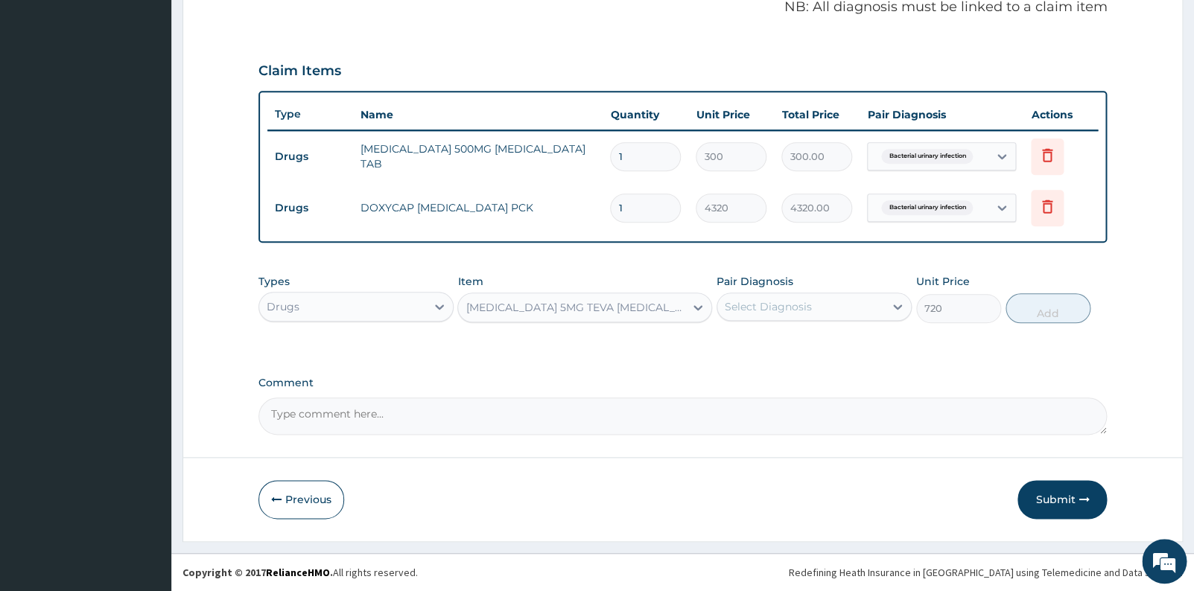
click at [658, 342] on div "Types Drugs Item AMLODIPINE 5MG TEVA AMLODIPINE TAB Pair Diagnosis Select Diagn…" at bounding box center [682, 310] width 849 height 86
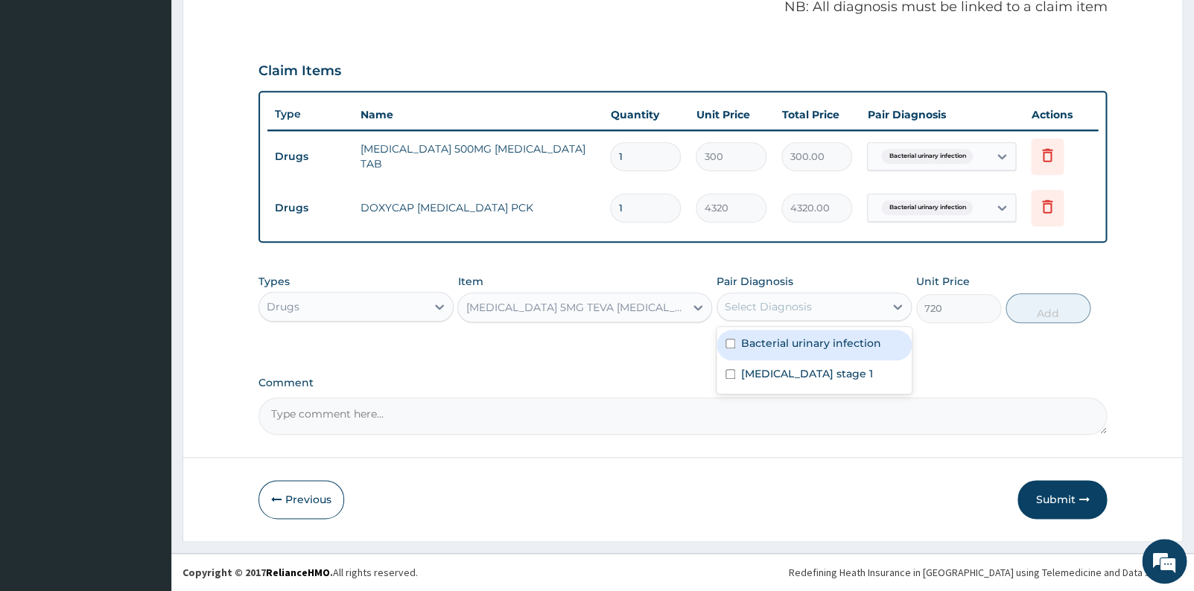
click at [808, 304] on div "Select Diagnosis" at bounding box center [768, 306] width 87 height 15
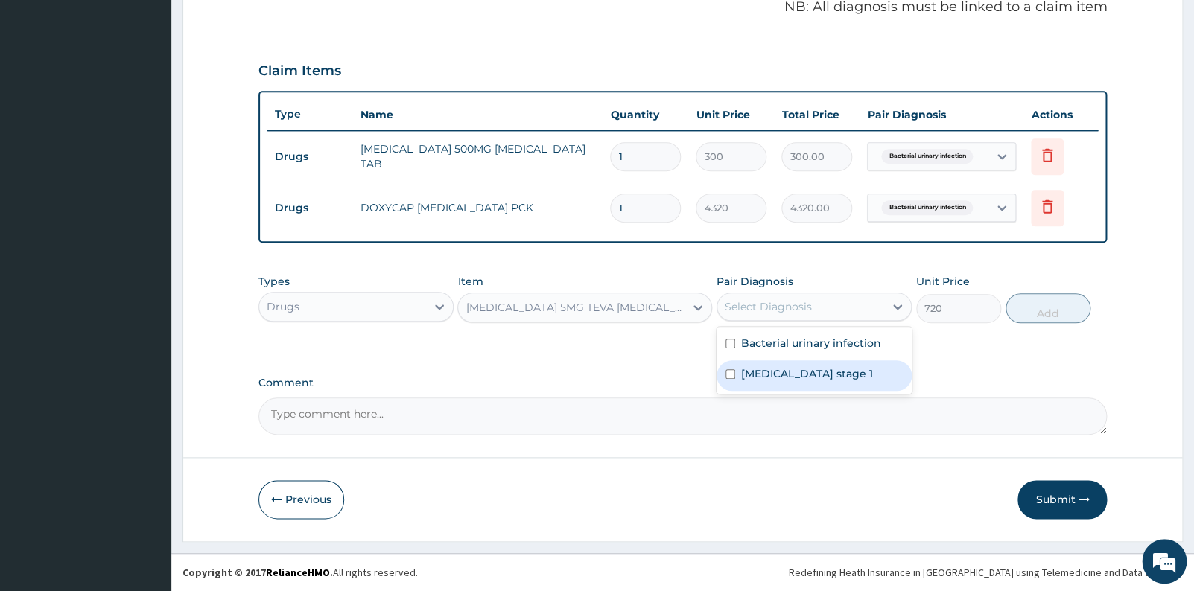
click at [816, 378] on label "Hypertension stage 1" at bounding box center [807, 373] width 132 height 15
checkbox input "true"
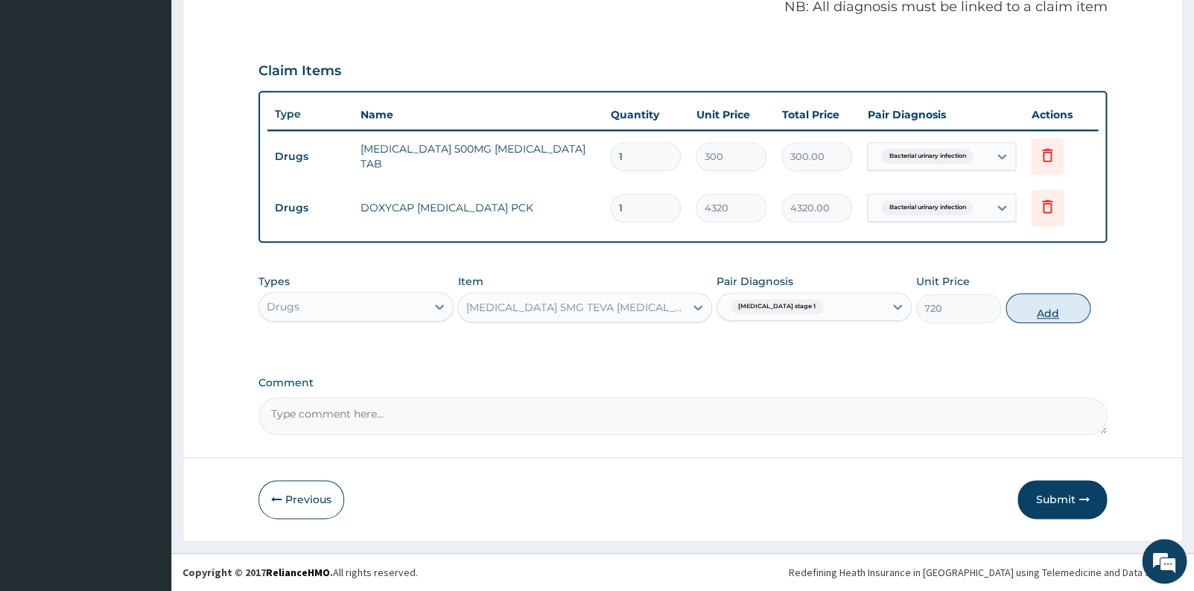
click at [1056, 306] on button "Add" at bounding box center [1048, 308] width 85 height 30
type input "0"
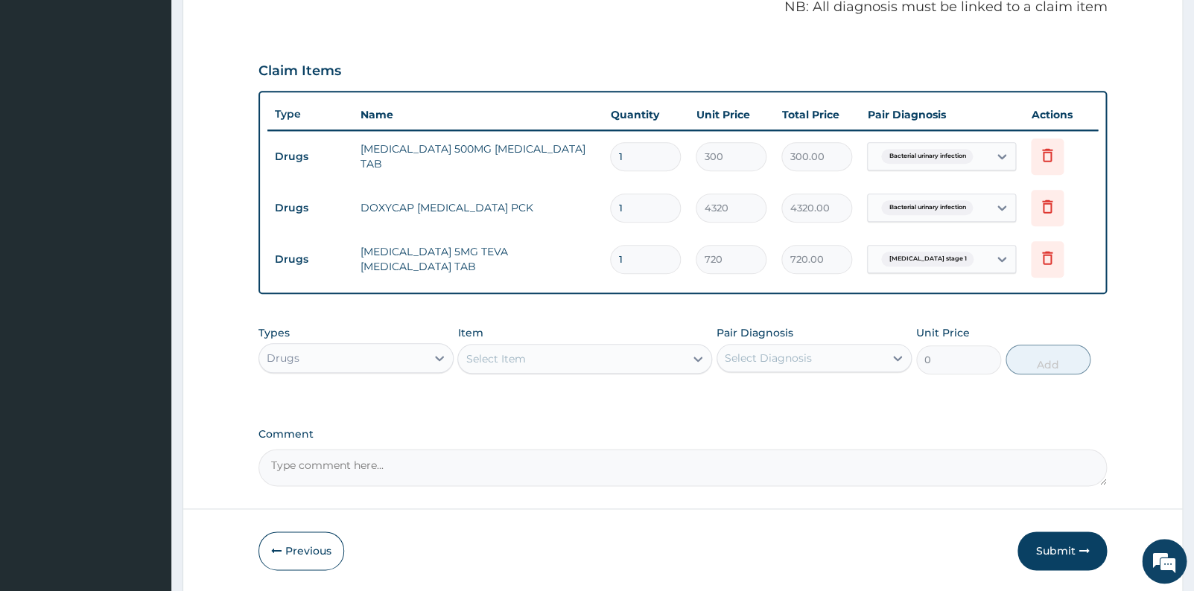
type input "0.00"
type input "3"
type input "2160.00"
type input "30"
type input "21600.00"
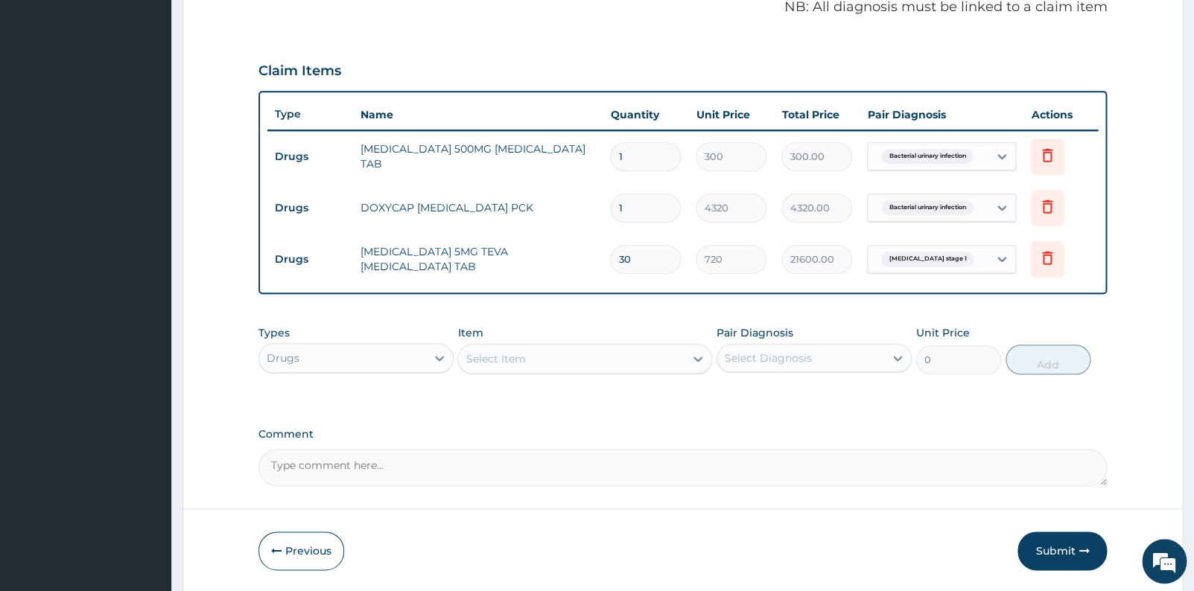
type input "30"
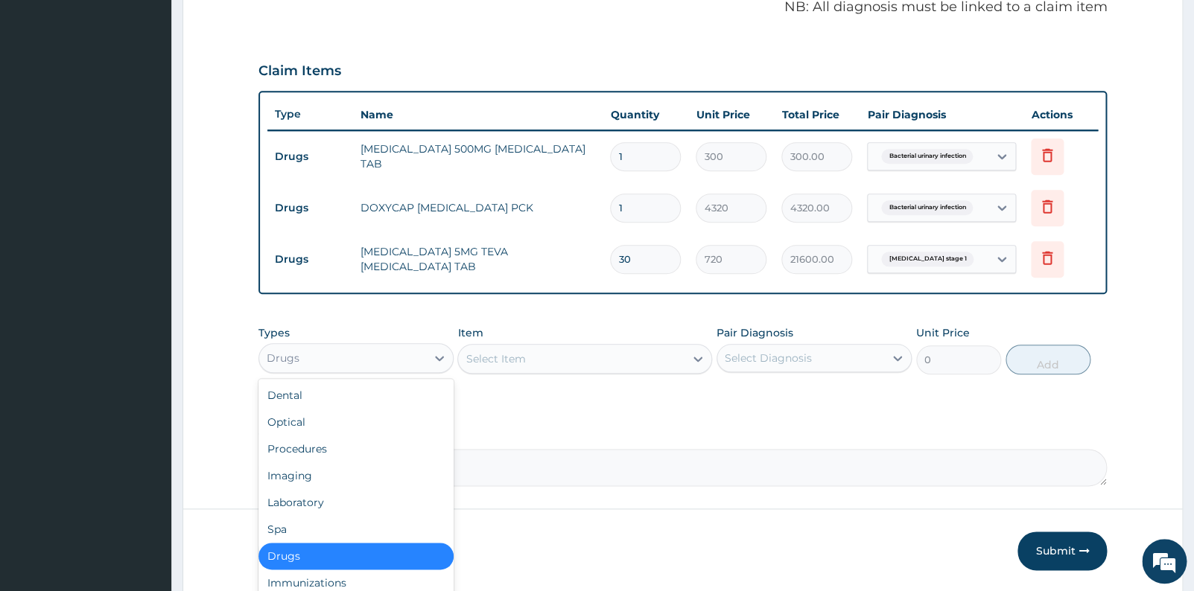
click at [422, 350] on div "Drugs" at bounding box center [342, 358] width 167 height 24
click at [320, 442] on div "Procedures" at bounding box center [355, 449] width 195 height 27
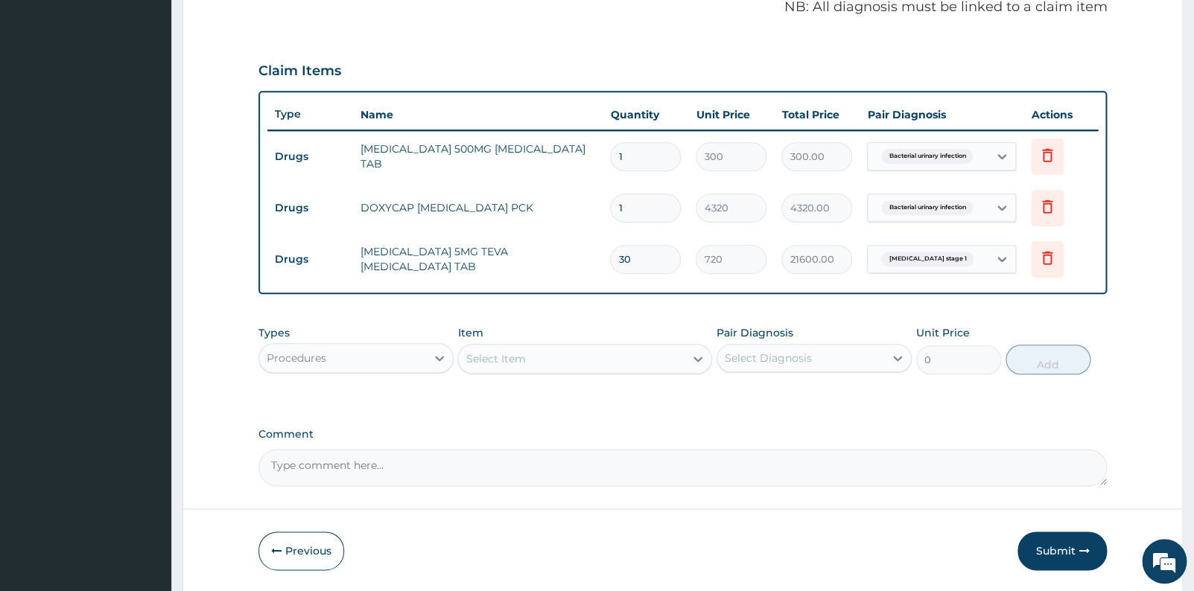
click at [526, 362] on div "Select Item" at bounding box center [571, 359] width 226 height 24
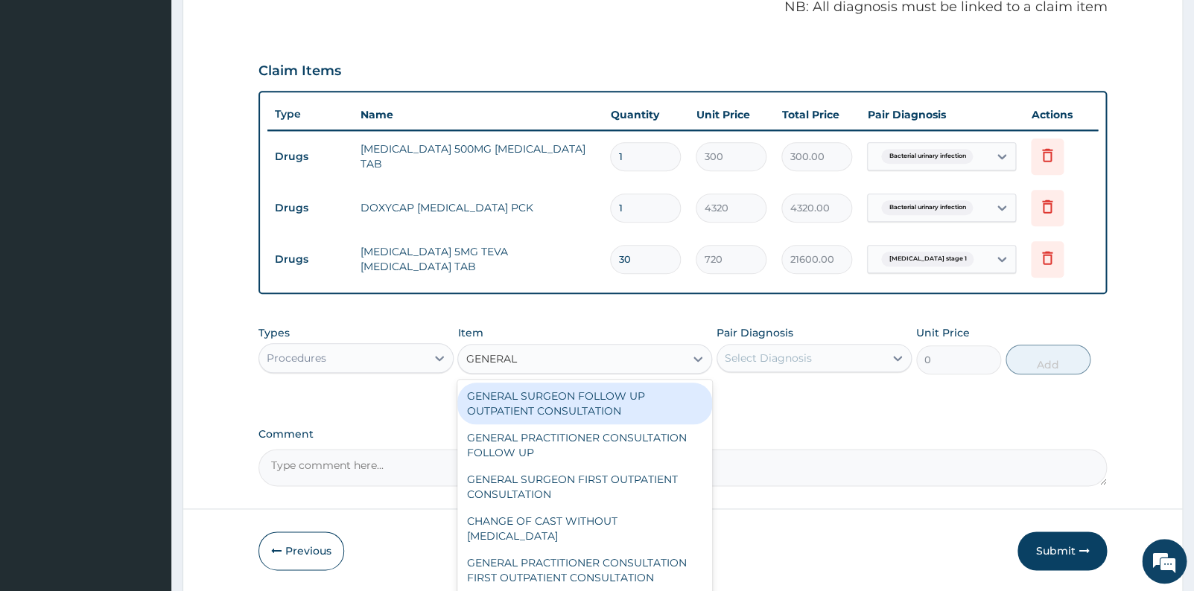
type input "GENERAL P"
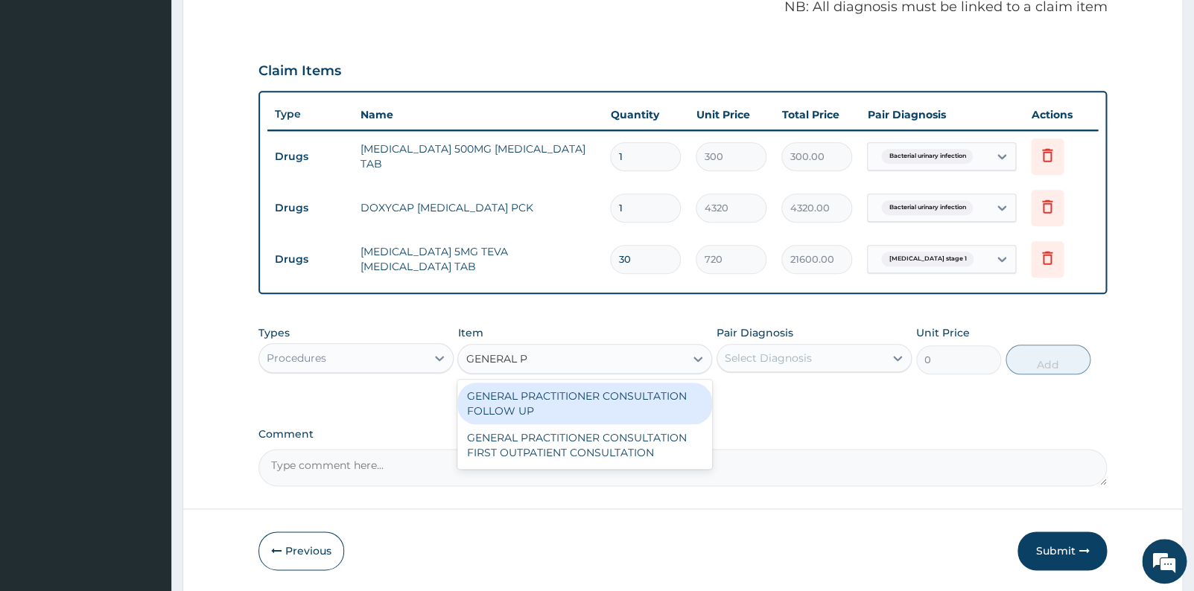
click at [567, 395] on div "GENERAL PRACTITIONER CONSULTATION FOLLOW UP" at bounding box center [584, 404] width 255 height 42
type input "2500"
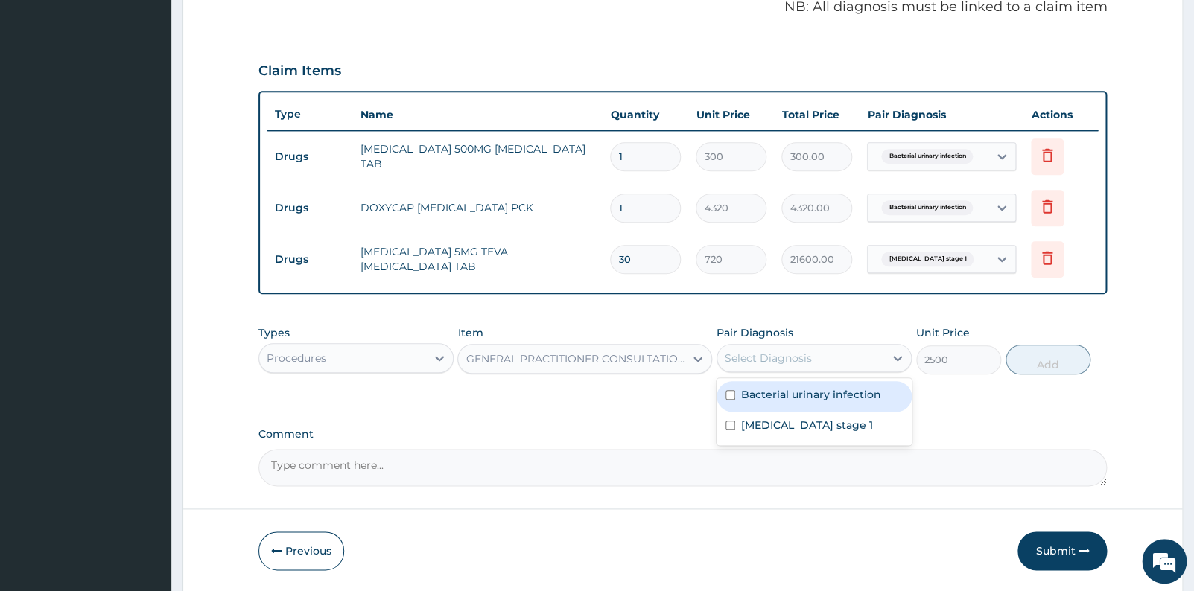
click at [848, 360] on div "Select Diagnosis" at bounding box center [800, 358] width 167 height 24
click at [801, 392] on label "Bacterial urinary infection" at bounding box center [811, 394] width 140 height 15
checkbox input "true"
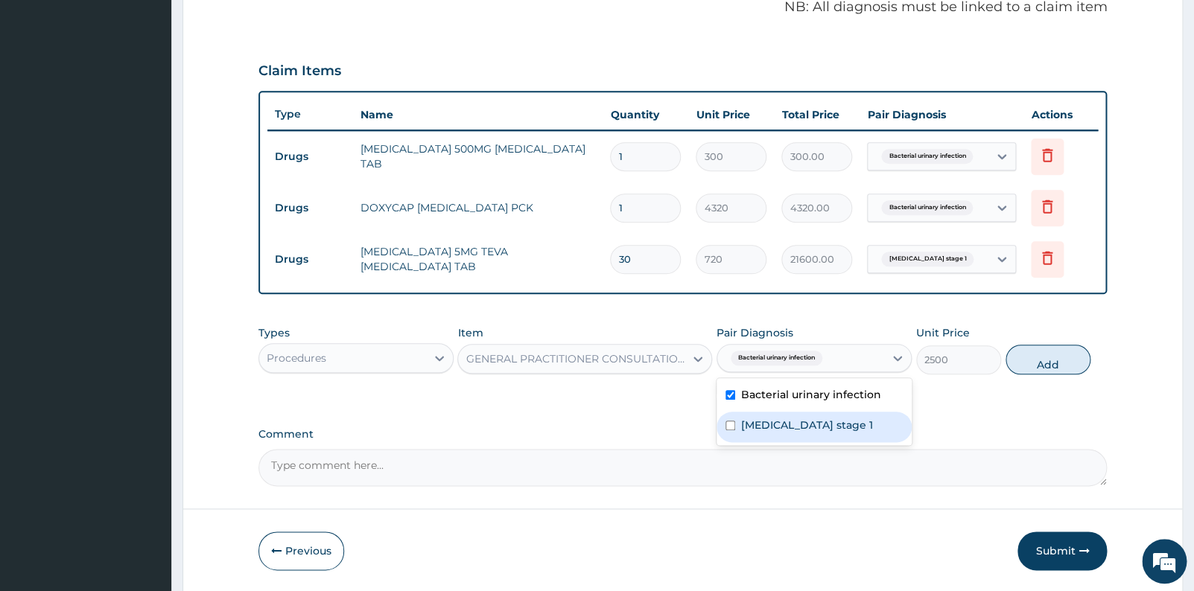
click at [800, 418] on label "Hypertension stage 1" at bounding box center [807, 425] width 132 height 15
checkbox input "true"
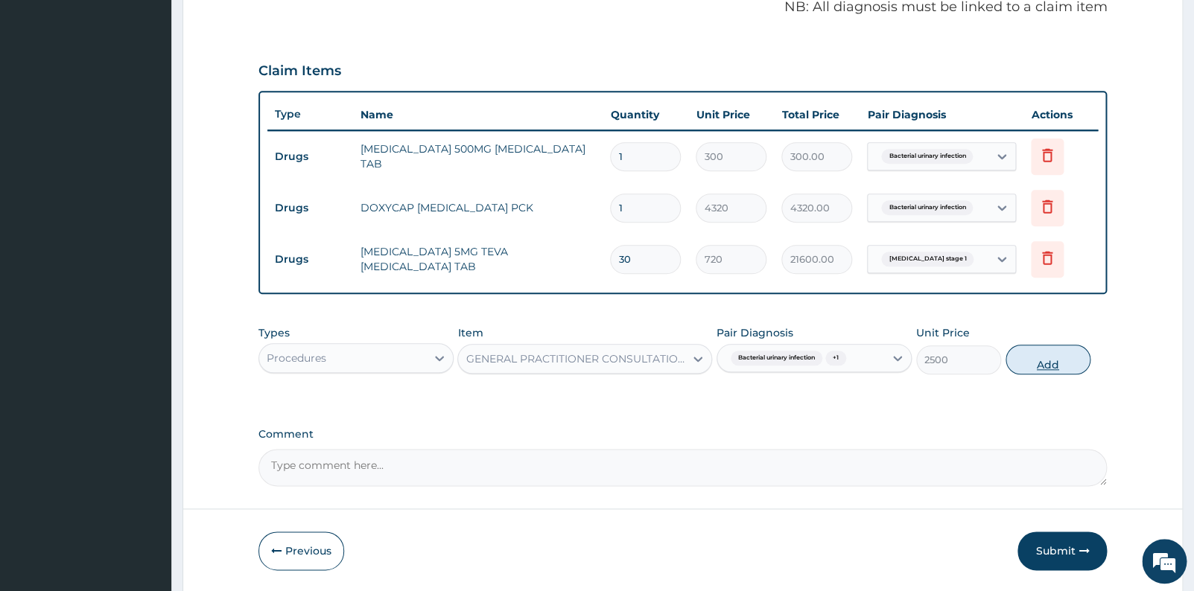
click at [1025, 360] on button "Add" at bounding box center [1048, 360] width 85 height 30
type input "0"
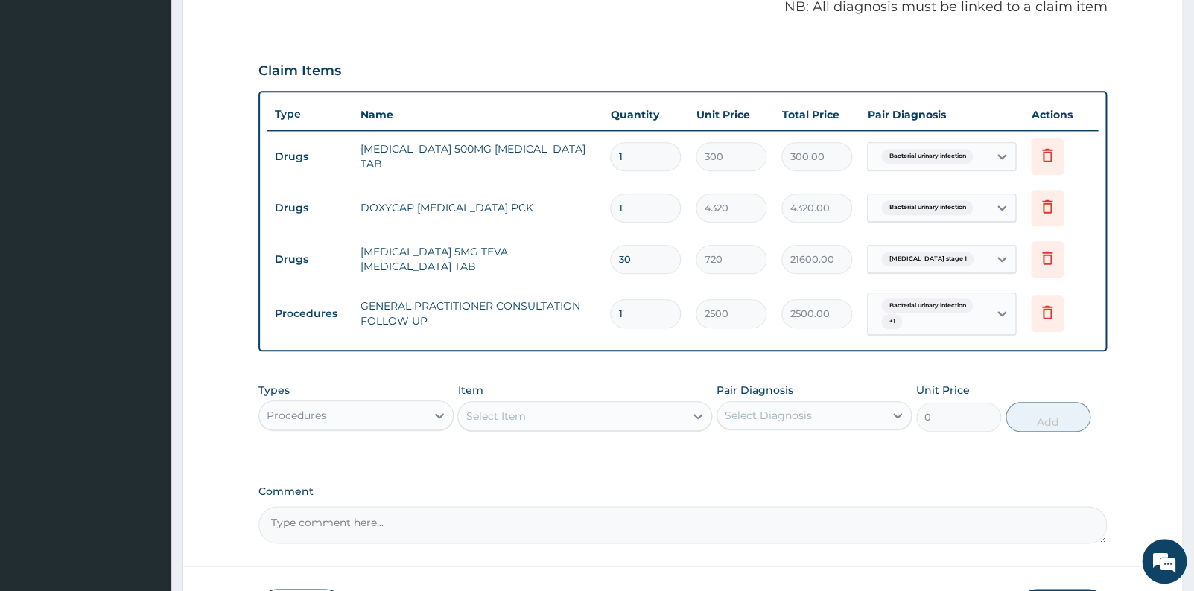
click at [658, 150] on input "1" at bounding box center [645, 156] width 71 height 29
type input "10"
type input "3000.00"
type input "10"
click at [643, 212] on input "1" at bounding box center [645, 208] width 71 height 29
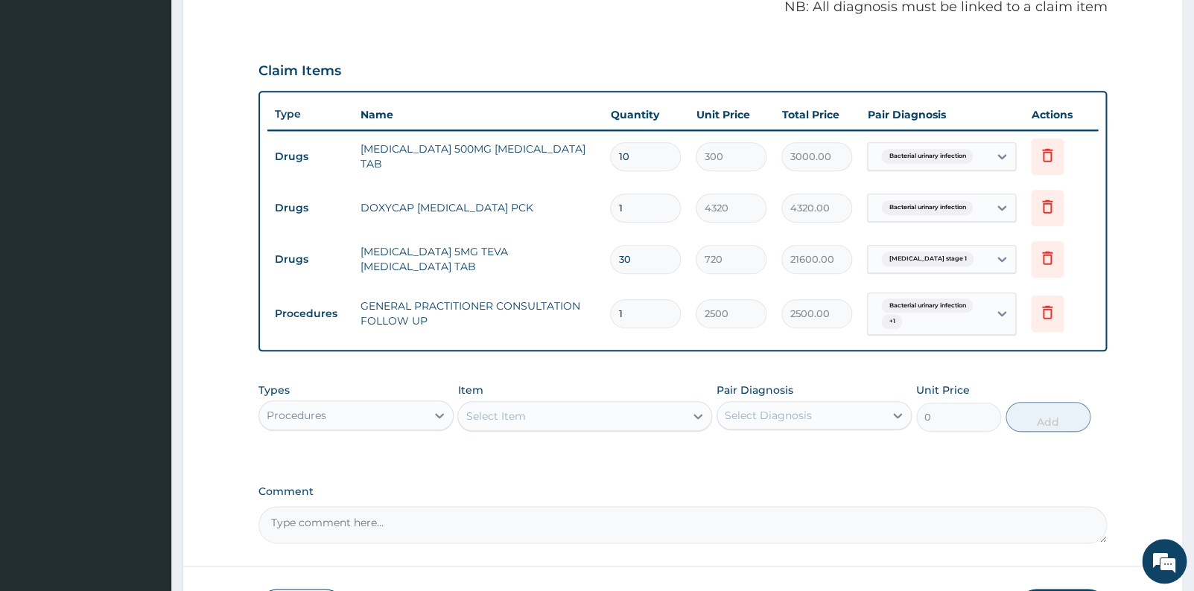
scroll to position [572, 0]
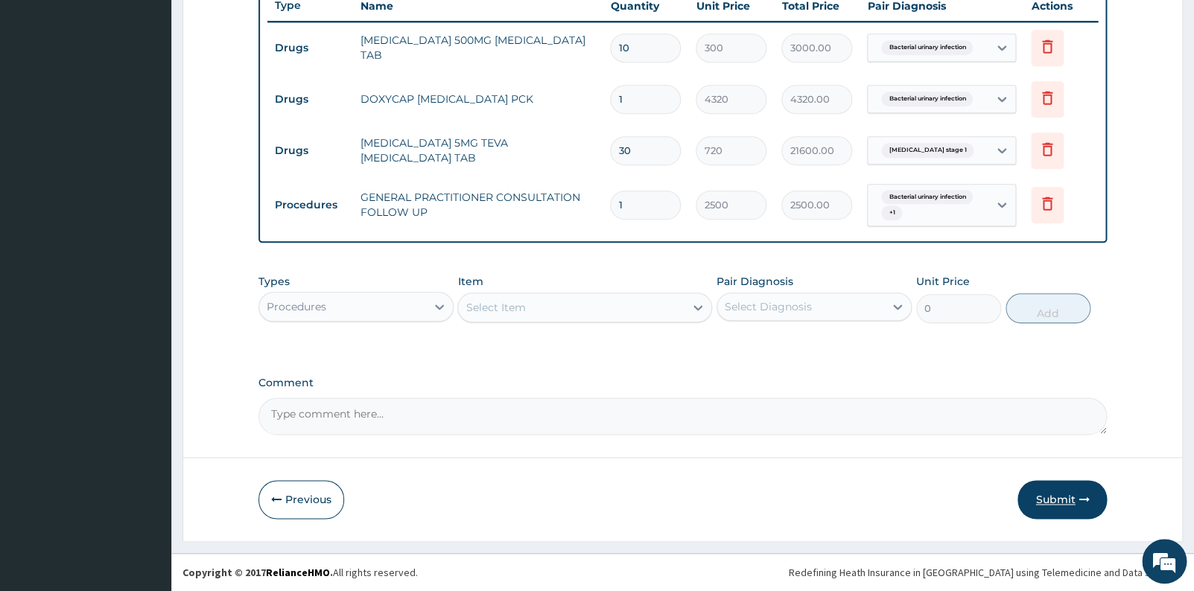
click at [1082, 505] on icon "button" at bounding box center [1084, 500] width 10 height 10
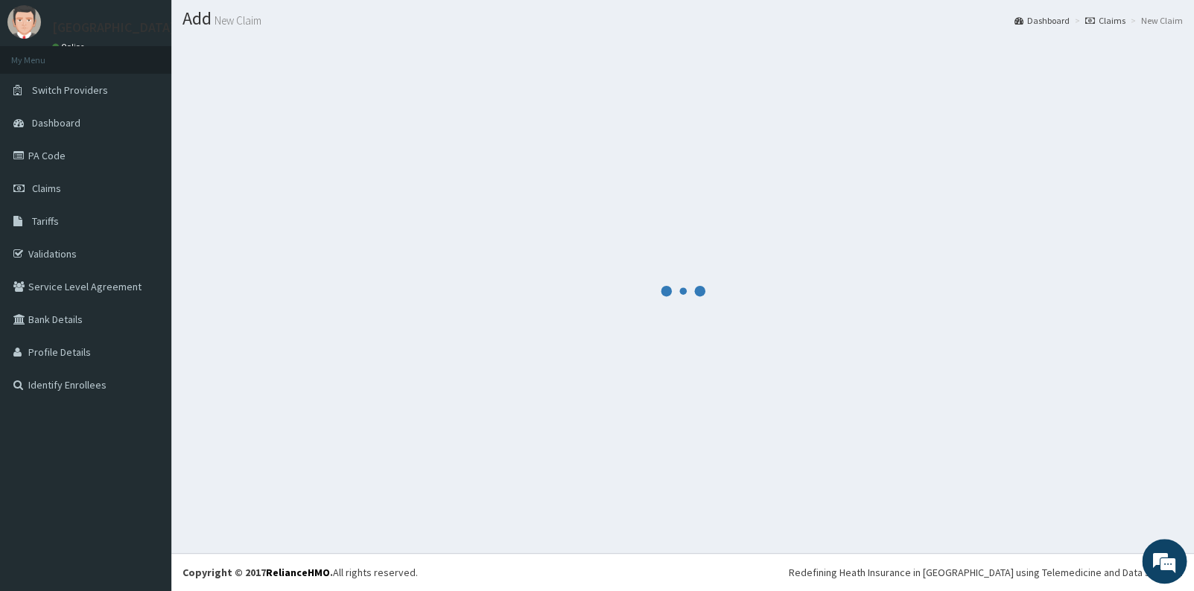
scroll to position [39, 0]
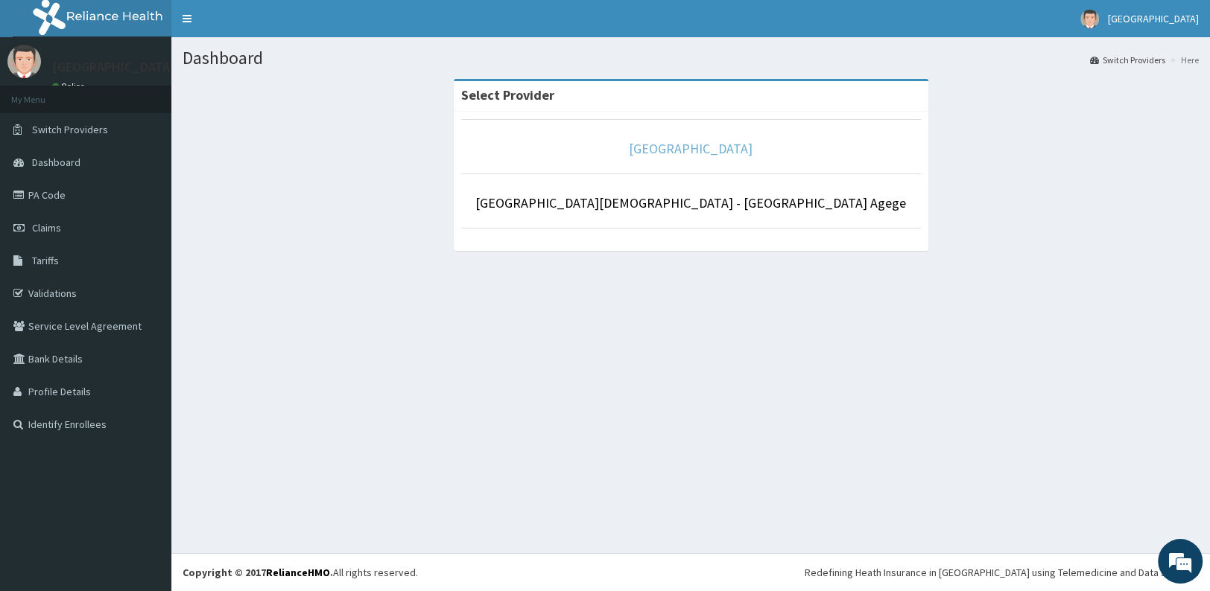
click at [673, 150] on link "[GEOGRAPHIC_DATA]" at bounding box center [691, 148] width 124 height 17
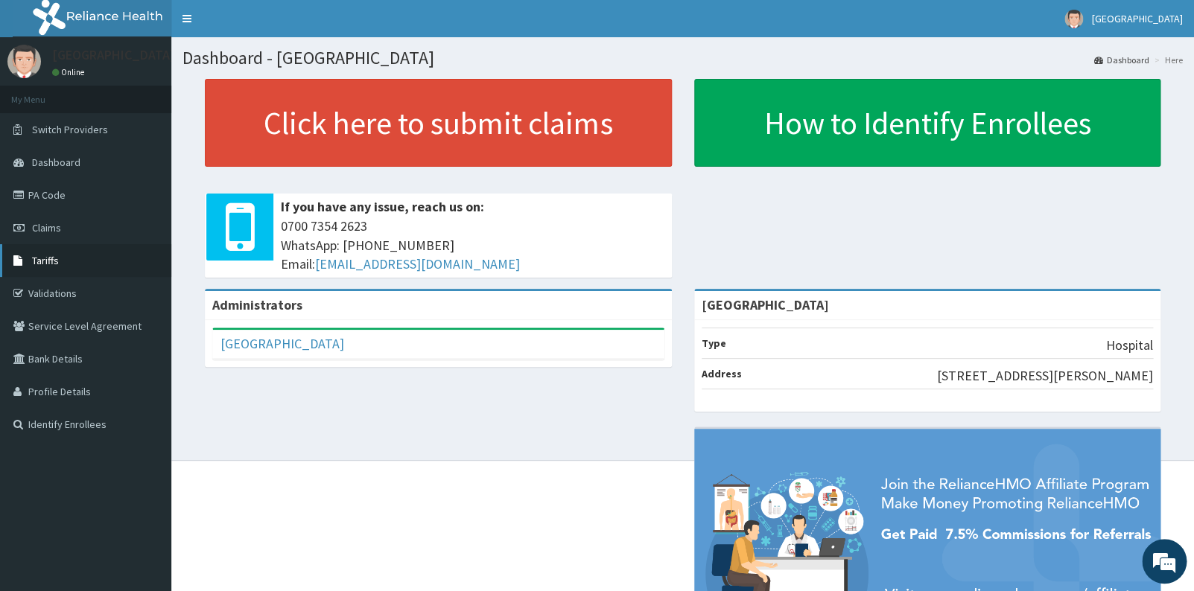
click at [86, 267] on link "Tariffs" at bounding box center [85, 260] width 171 height 33
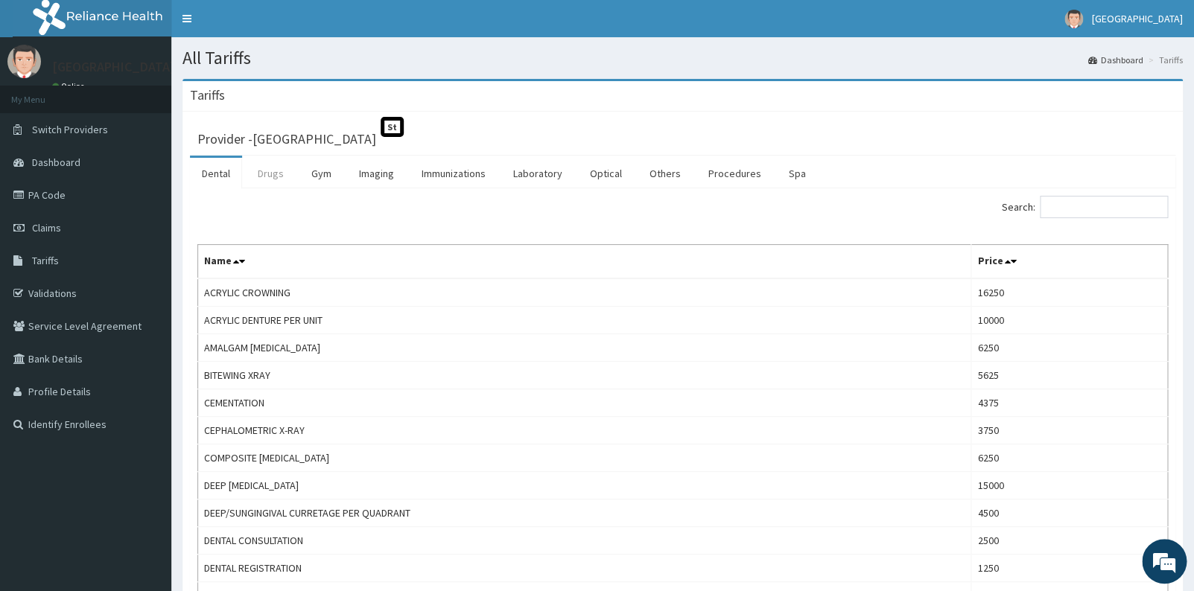
click at [267, 180] on link "Drugs" at bounding box center [271, 173] width 50 height 31
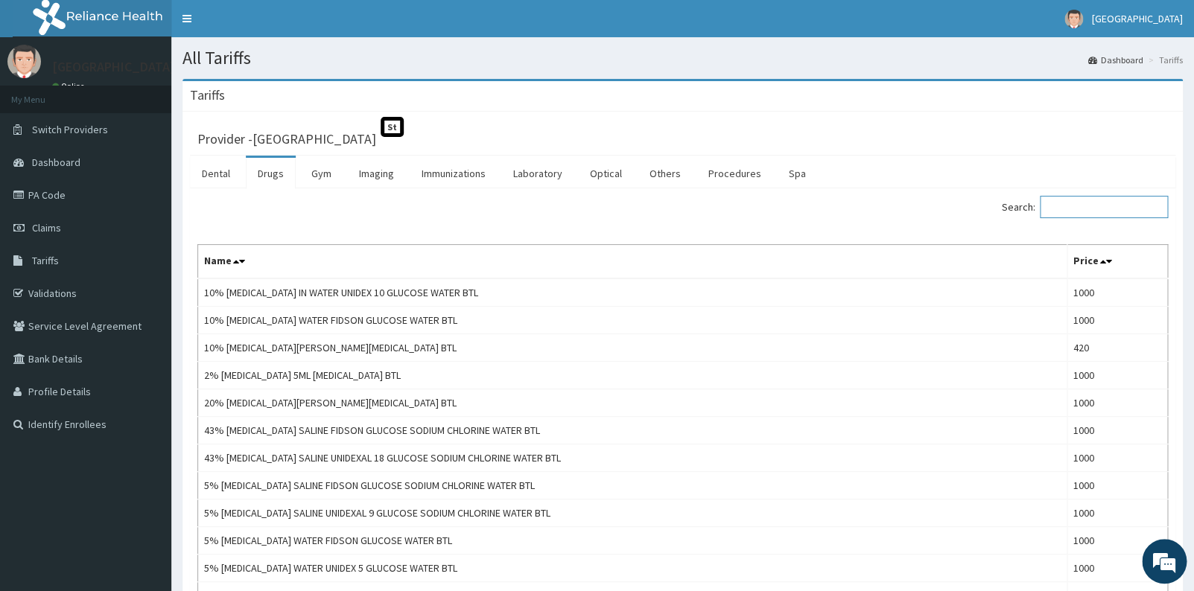
click at [1080, 204] on input "Search:" at bounding box center [1104, 207] width 128 height 22
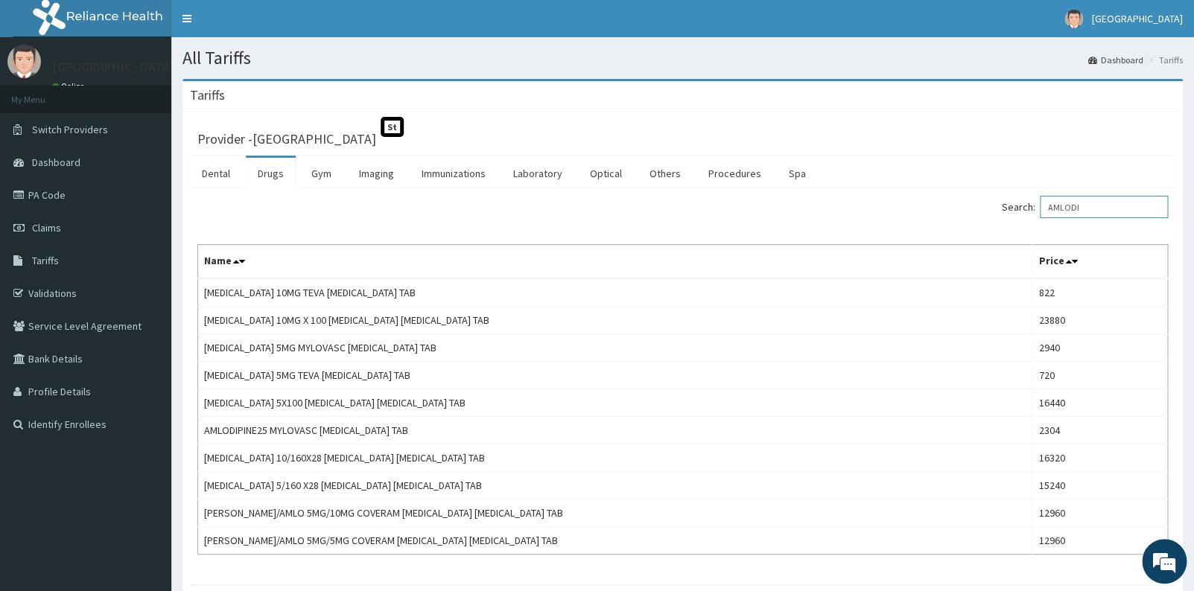
type input "AMLODI"
